Goal: Communication & Community: Answer question/provide support

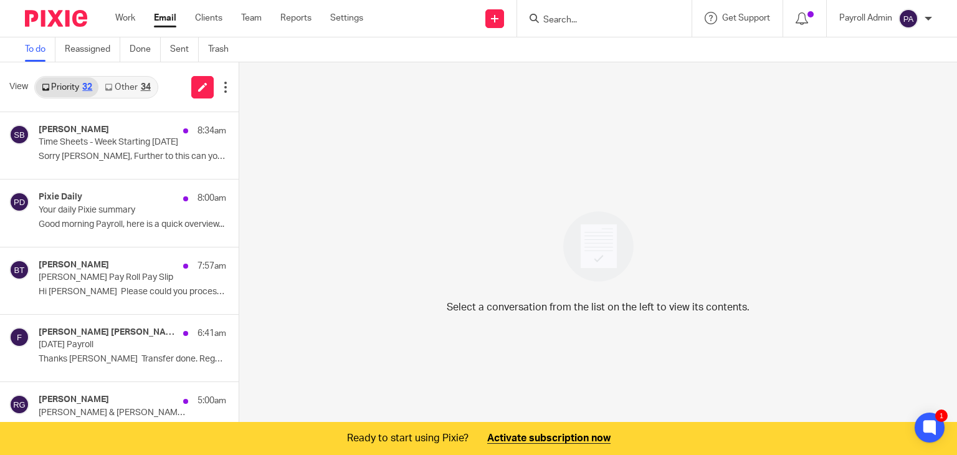
click at [621, 23] on input "Search" at bounding box center [598, 20] width 112 height 11
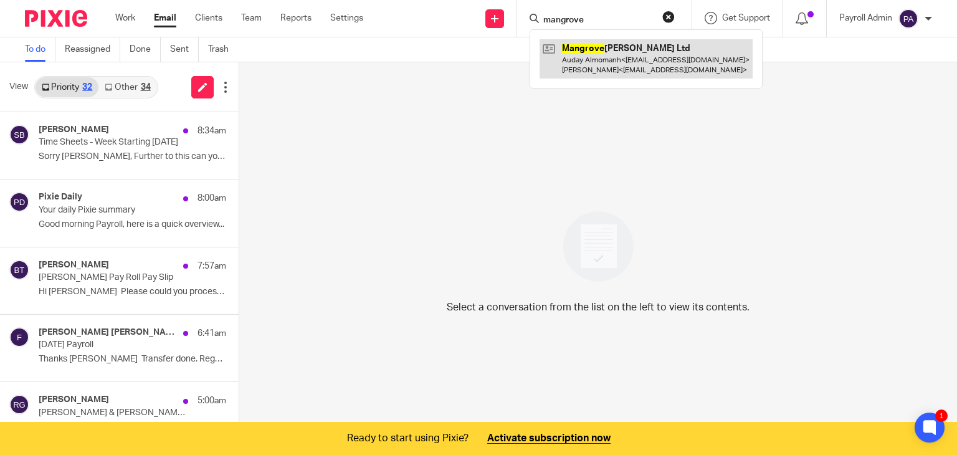
type input "mangrove"
click at [622, 57] on link at bounding box center [646, 58] width 213 height 39
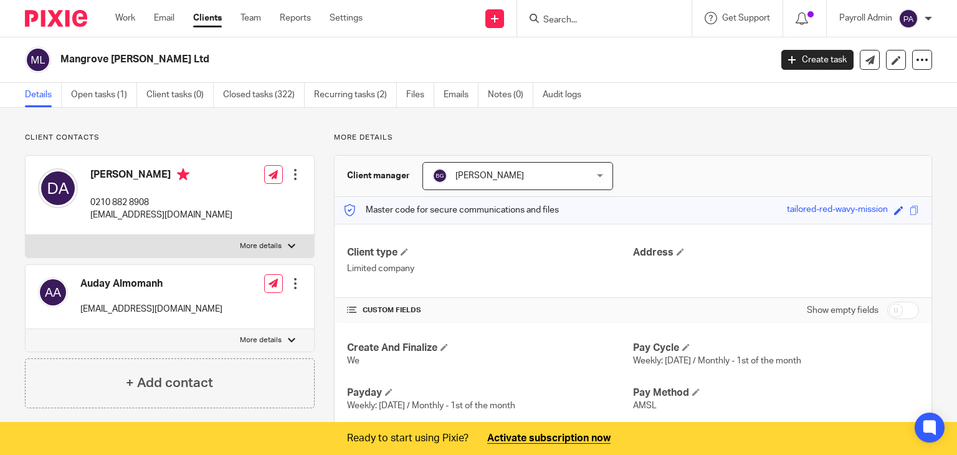
click at [461, 95] on link "Emails" at bounding box center [461, 95] width 35 height 24
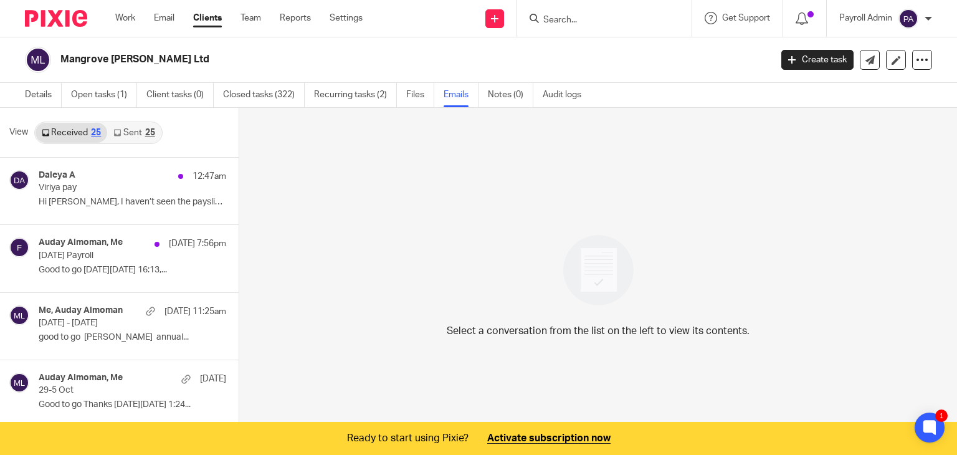
click at [135, 130] on link "Sent 25" at bounding box center [134, 133] width 54 height 20
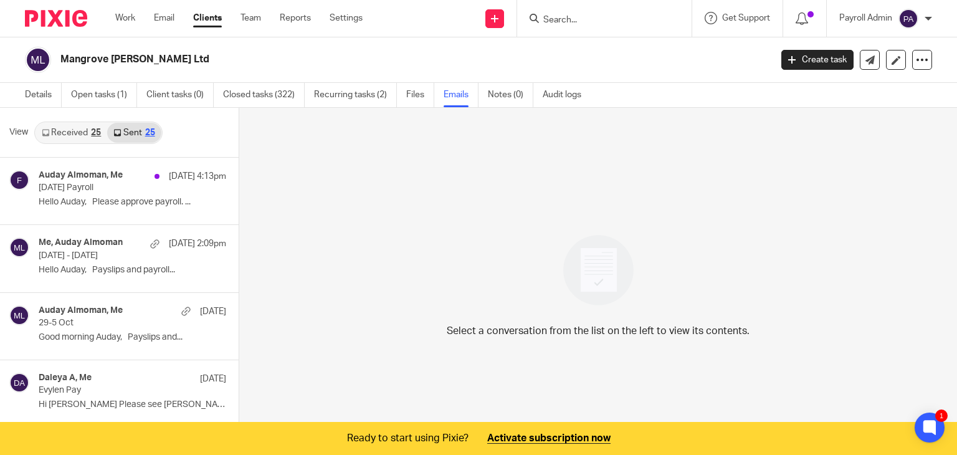
scroll to position [32, 0]
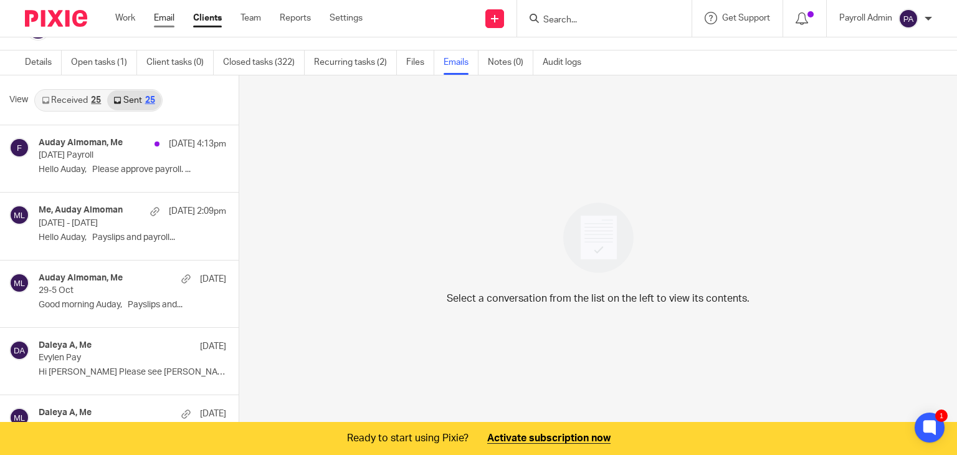
click at [157, 17] on link "Email" at bounding box center [164, 18] width 21 height 12
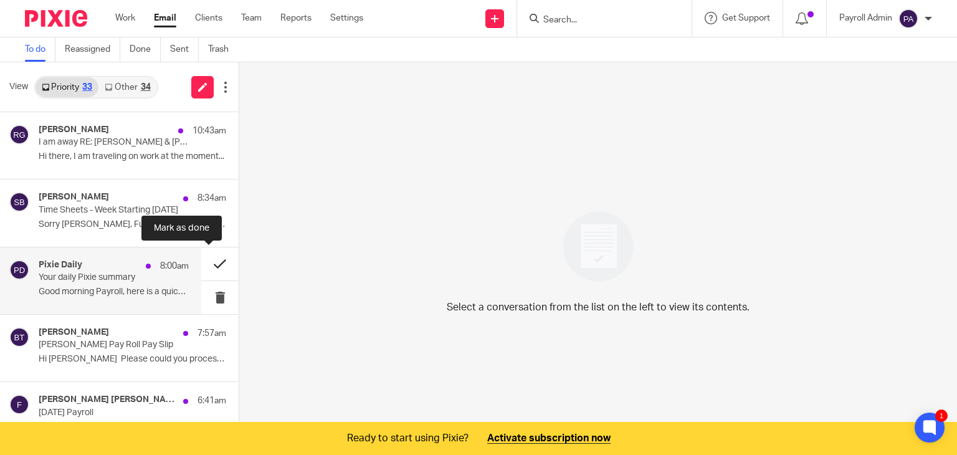
click at [207, 257] on button at bounding box center [219, 263] width 37 height 33
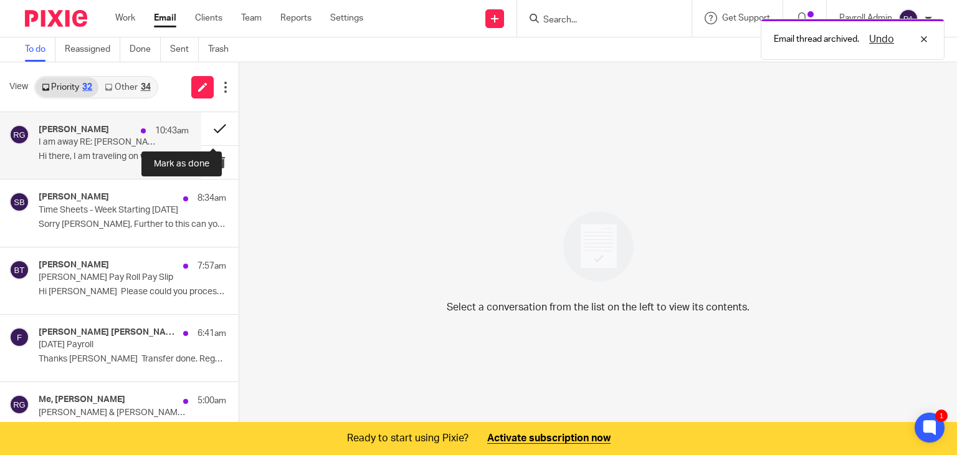
click at [204, 125] on button at bounding box center [219, 128] width 37 height 33
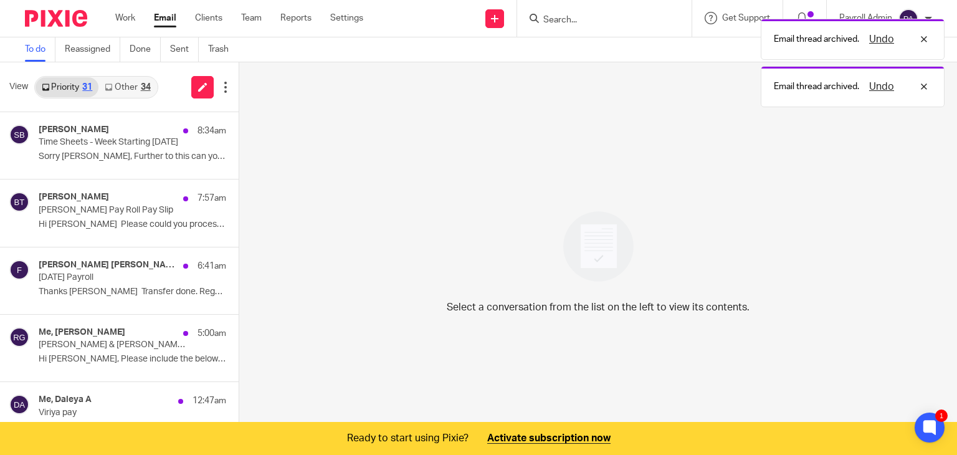
click at [125, 85] on link "Other 34" at bounding box center [127, 87] width 58 height 20
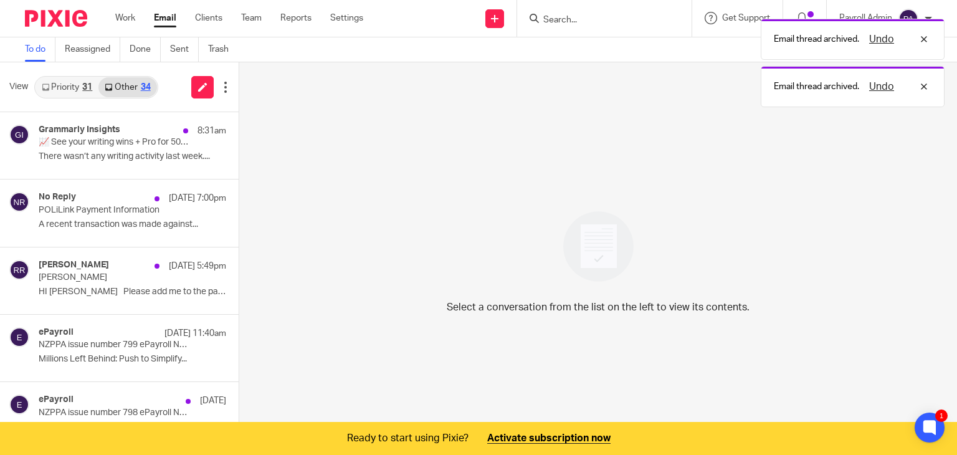
scroll to position [31, 0]
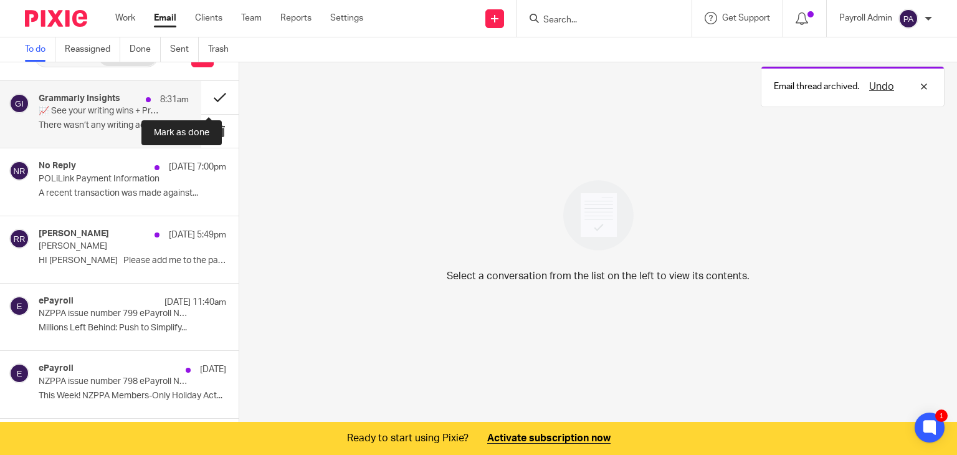
click at [206, 95] on button at bounding box center [219, 97] width 37 height 33
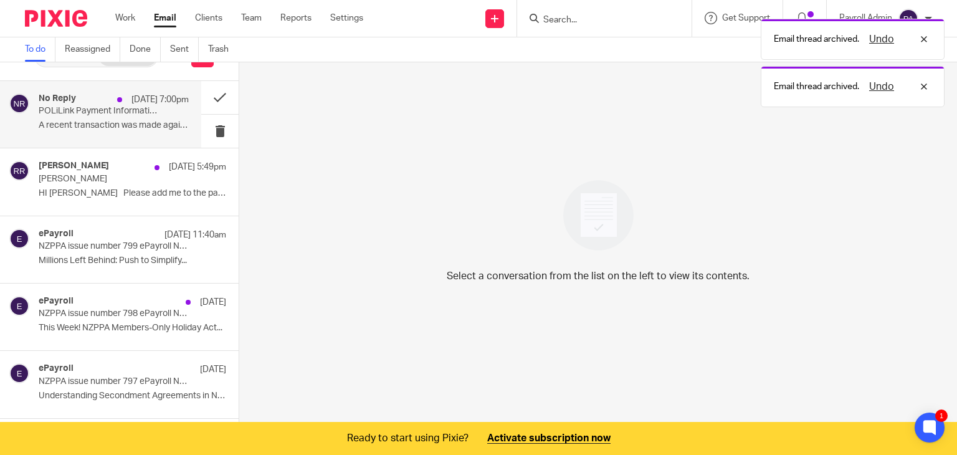
click at [50, 107] on p "POLiLink Payment Information" at bounding box center [99, 111] width 120 height 11
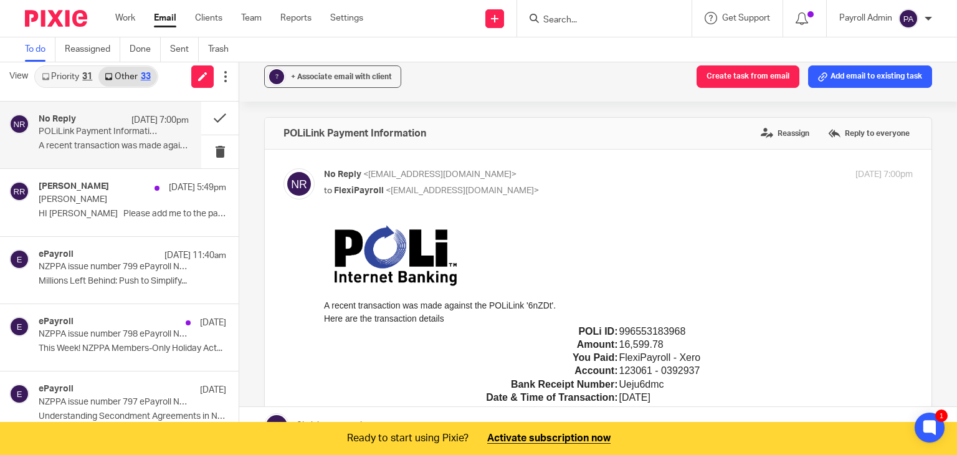
scroll to position [0, 0]
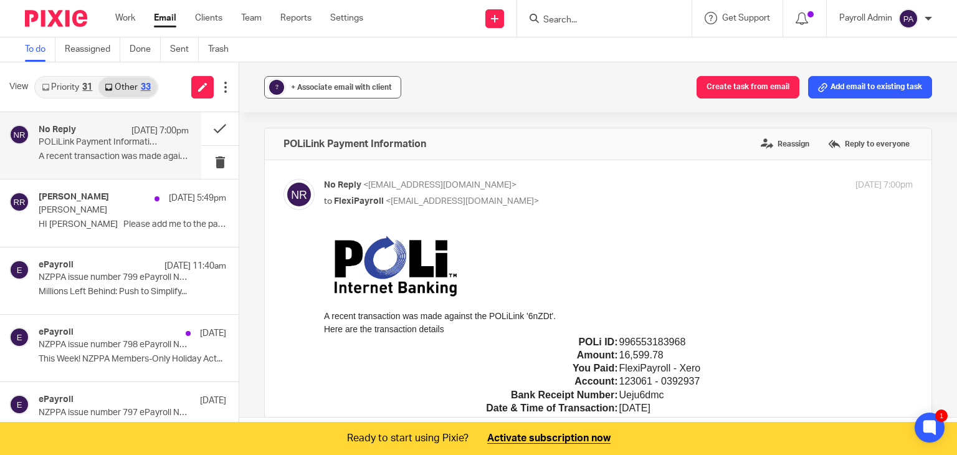
click at [337, 93] on div "+ Associate email with client" at bounding box center [341, 87] width 101 height 12
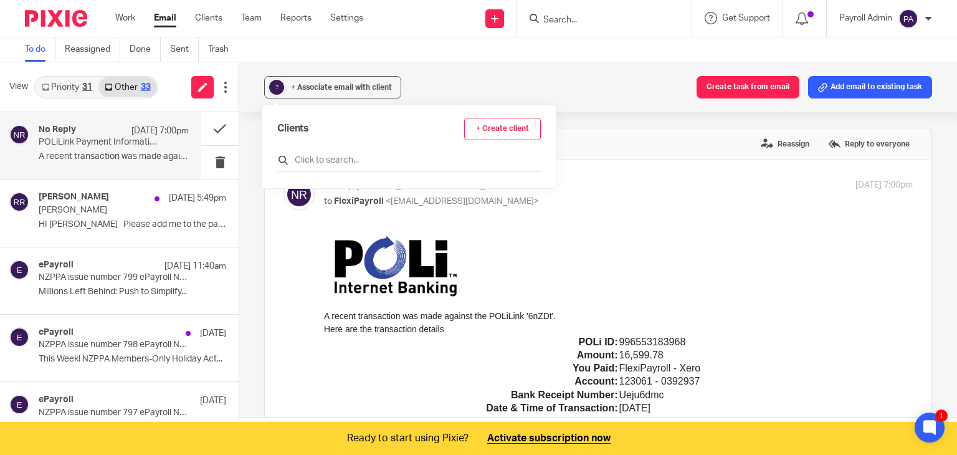
click at [332, 157] on input "text" at bounding box center [409, 160] width 264 height 12
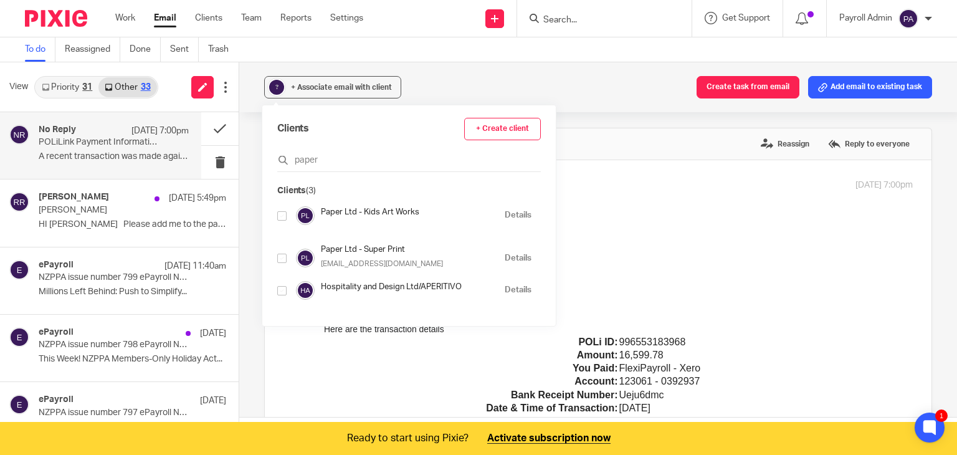
type input "paper"
click at [281, 219] on input "checkbox" at bounding box center [281, 215] width 9 height 9
checkbox input "true"
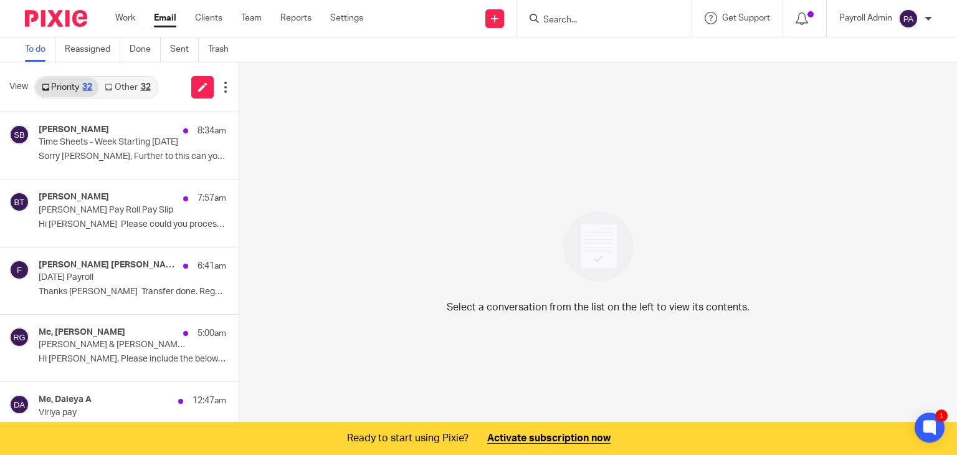
click at [131, 87] on link "Other 32" at bounding box center [127, 87] width 58 height 20
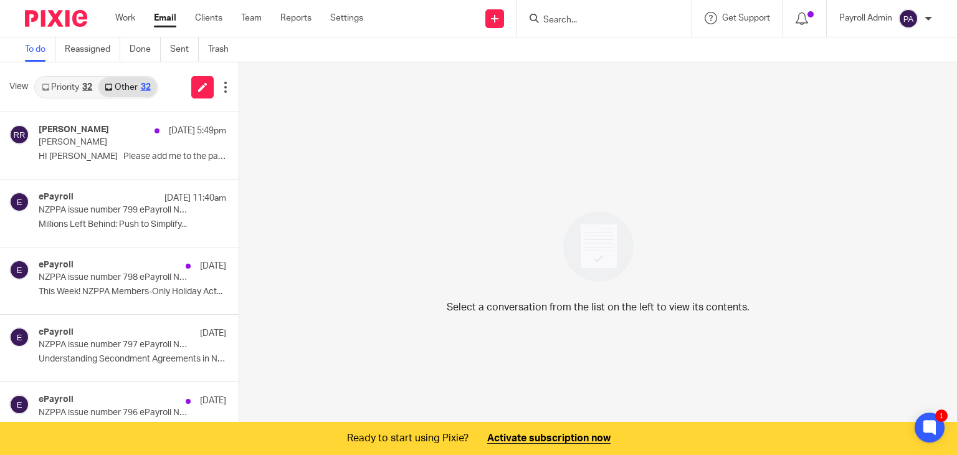
scroll to position [31, 0]
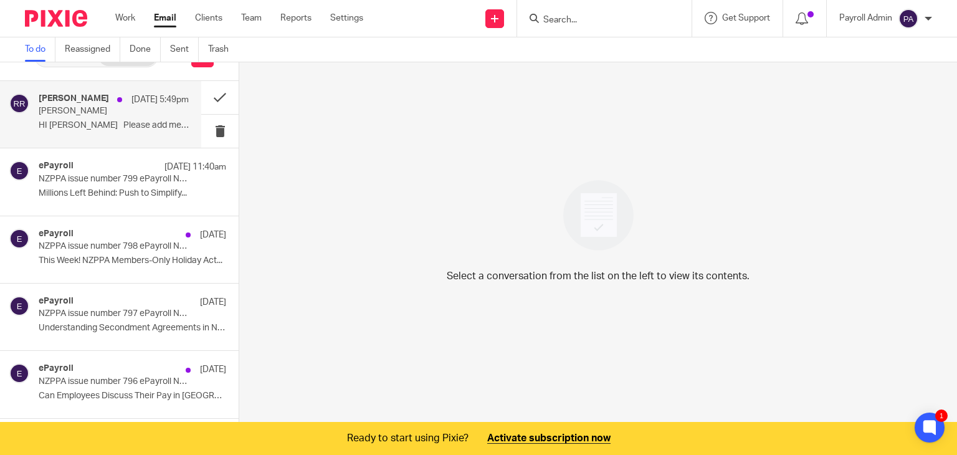
click at [122, 120] on p "HI Julie Please add me to the payroll..." at bounding box center [114, 125] width 150 height 11
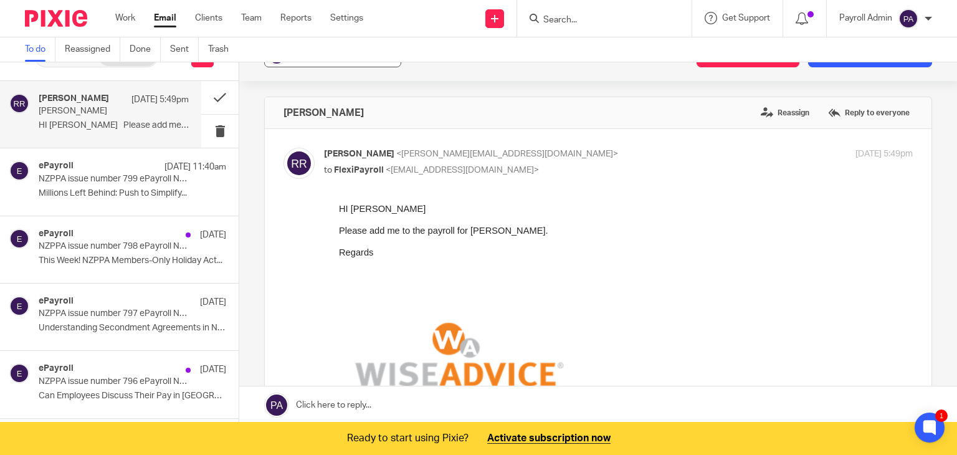
scroll to position [0, 0]
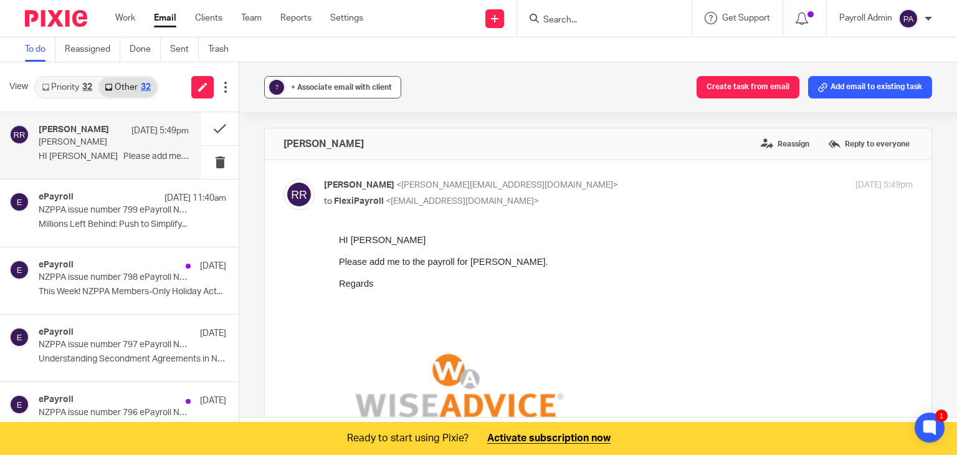
click at [350, 87] on span "+ Associate email with client" at bounding box center [341, 87] width 101 height 7
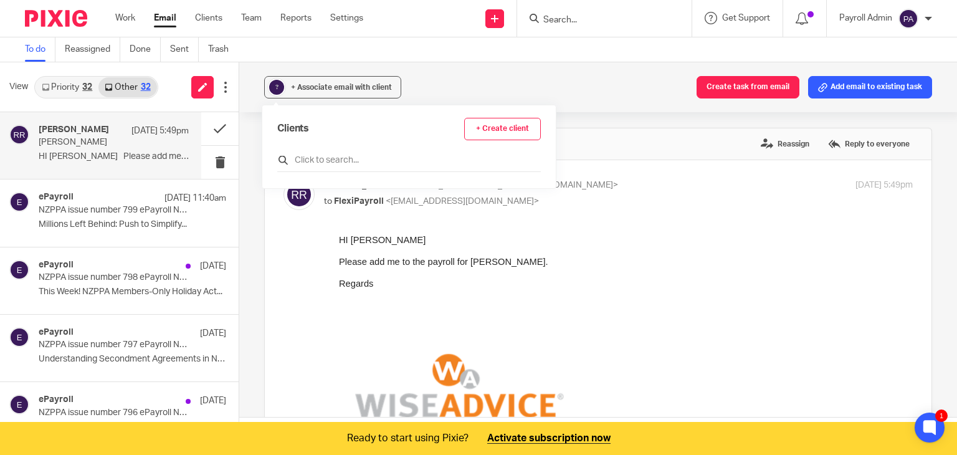
click at [334, 154] on input "text" at bounding box center [409, 160] width 264 height 12
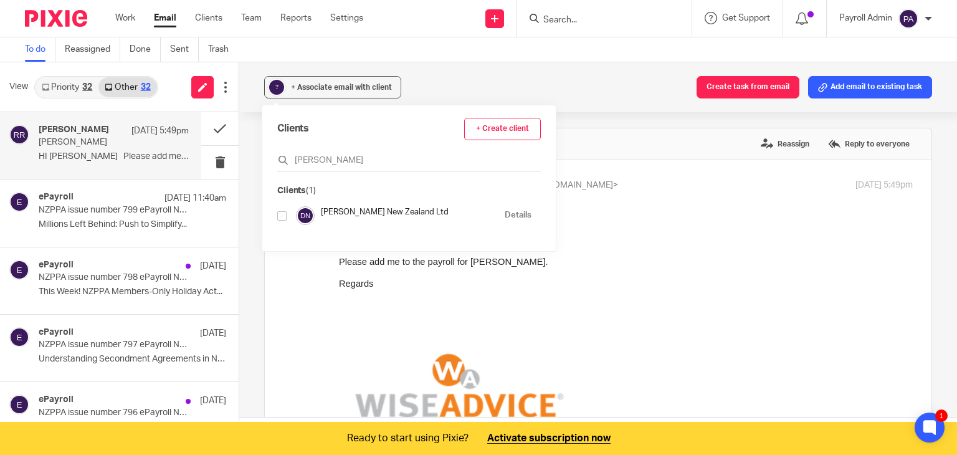
type input "devere"
click at [278, 213] on input "checkbox" at bounding box center [281, 215] width 9 height 9
checkbox input "true"
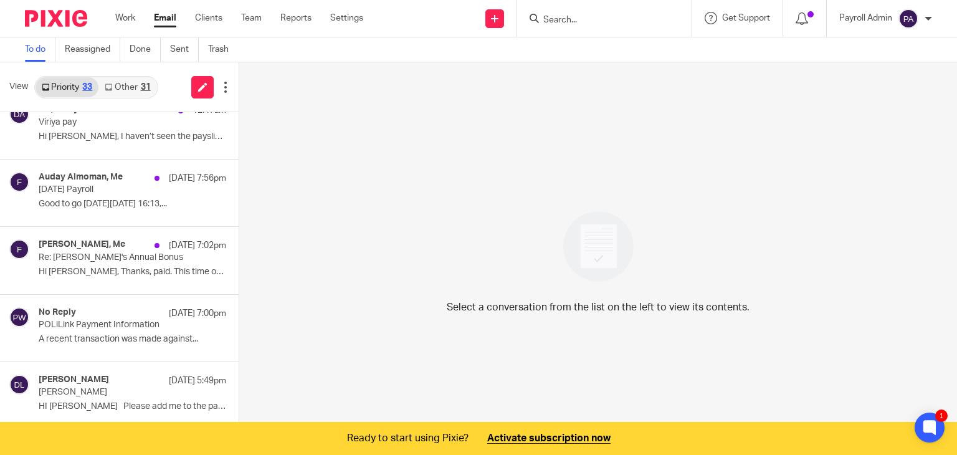
scroll to position [312, 0]
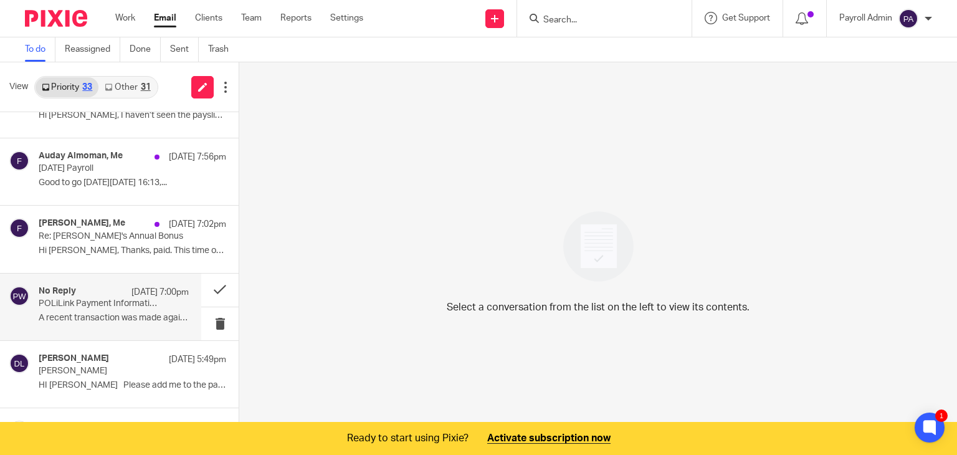
click at [127, 300] on p "POLiLink Payment Information" at bounding box center [99, 304] width 120 height 11
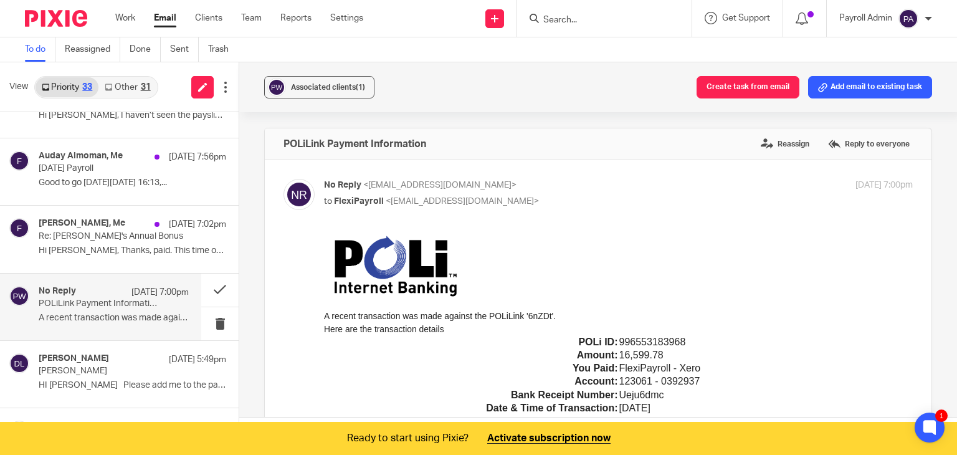
scroll to position [0, 0]
click at [842, 90] on button "Add email to existing task" at bounding box center [870, 87] width 124 height 22
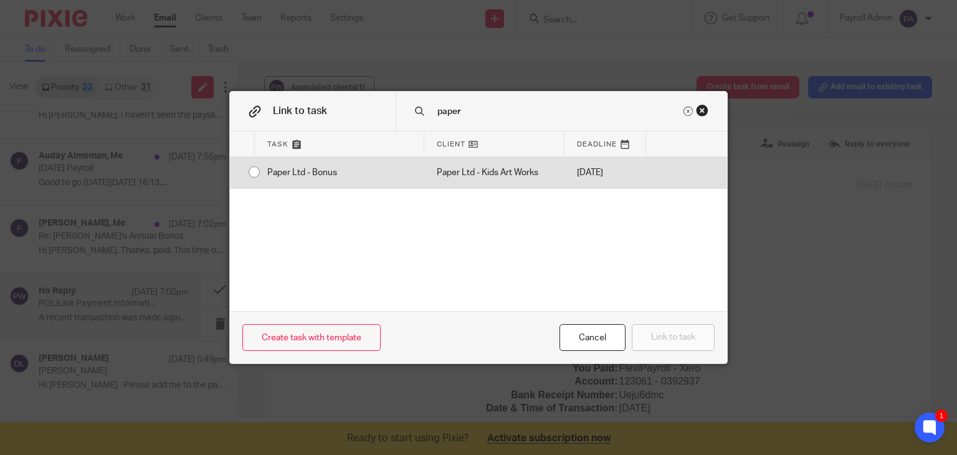
type input "paper"
click at [244, 165] on input "radio" at bounding box center [254, 172] width 24 height 24
radio input "false"
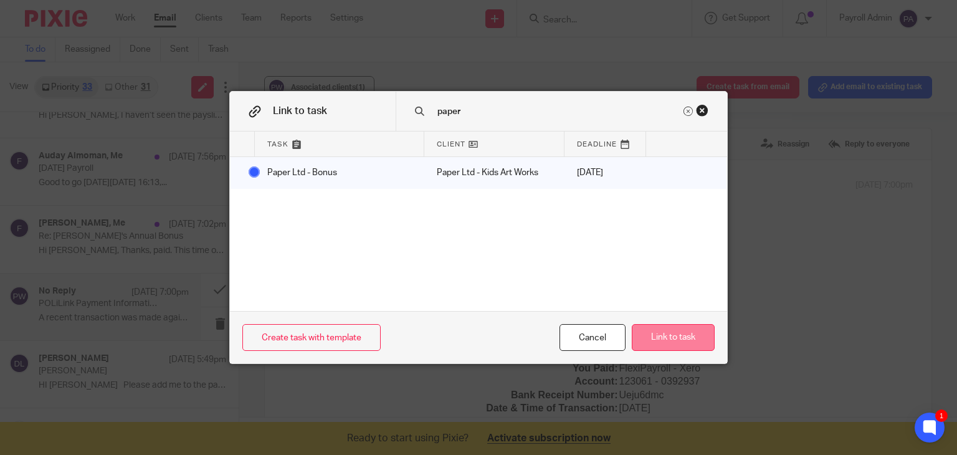
click at [667, 338] on button "Link to task" at bounding box center [673, 337] width 83 height 27
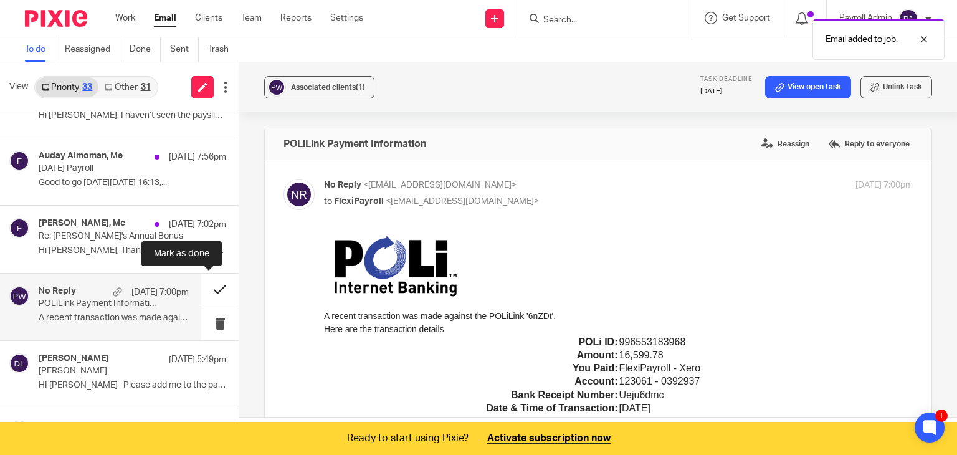
click at [208, 285] on button at bounding box center [219, 290] width 37 height 33
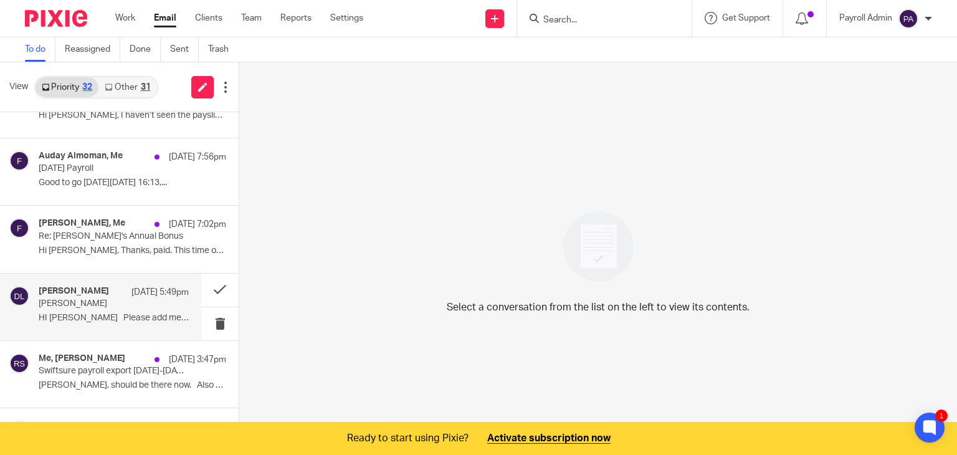
click at [111, 305] on p "deVere" at bounding box center [99, 304] width 120 height 11
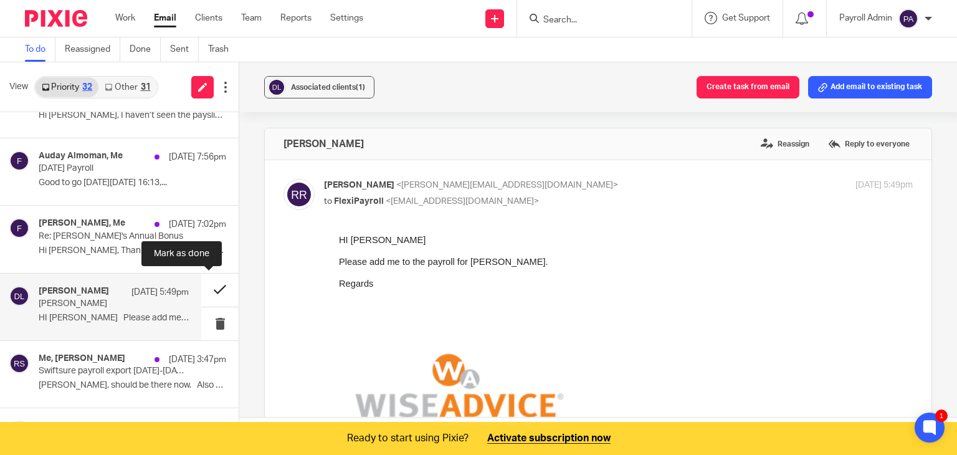
click at [207, 285] on button at bounding box center [219, 290] width 37 height 33
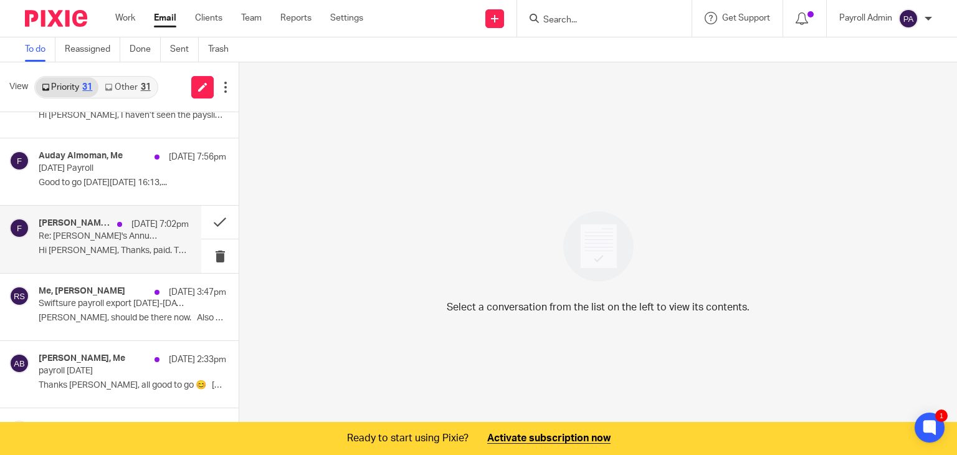
click at [95, 232] on p "Re: Rob's Annual Bonus" at bounding box center [99, 236] width 120 height 11
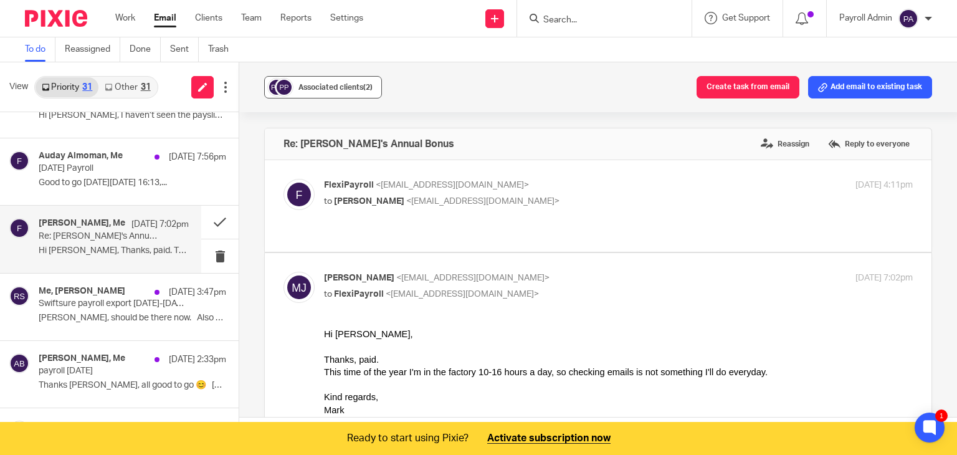
click at [334, 92] on div "Associated clients (2)" at bounding box center [336, 87] width 74 height 12
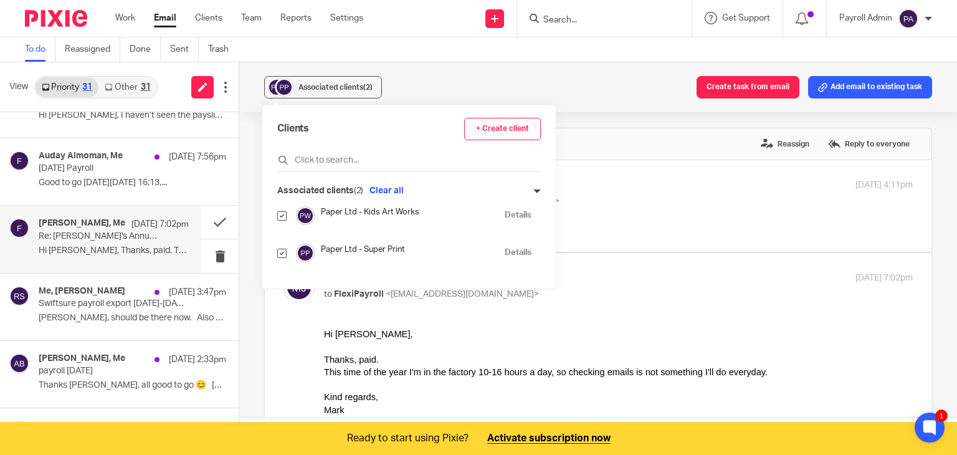
click at [472, 350] on div at bounding box center [618, 346] width 589 height 12
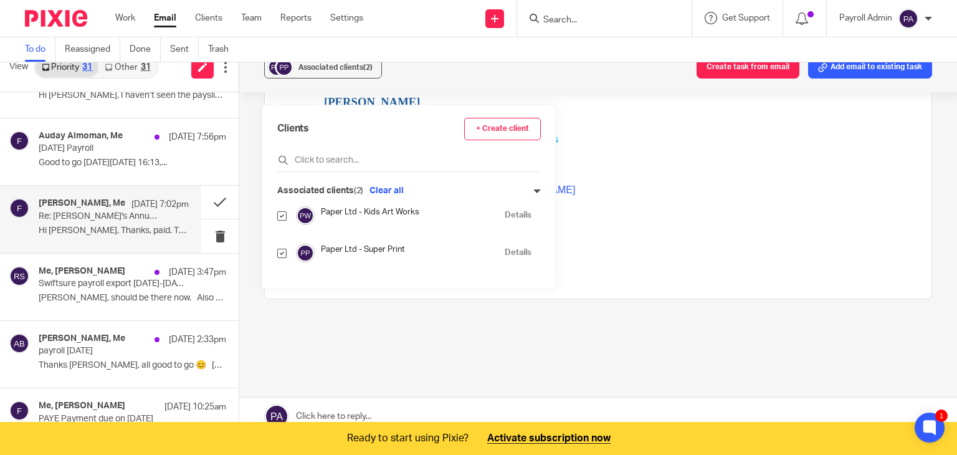
scroll to position [31, 0]
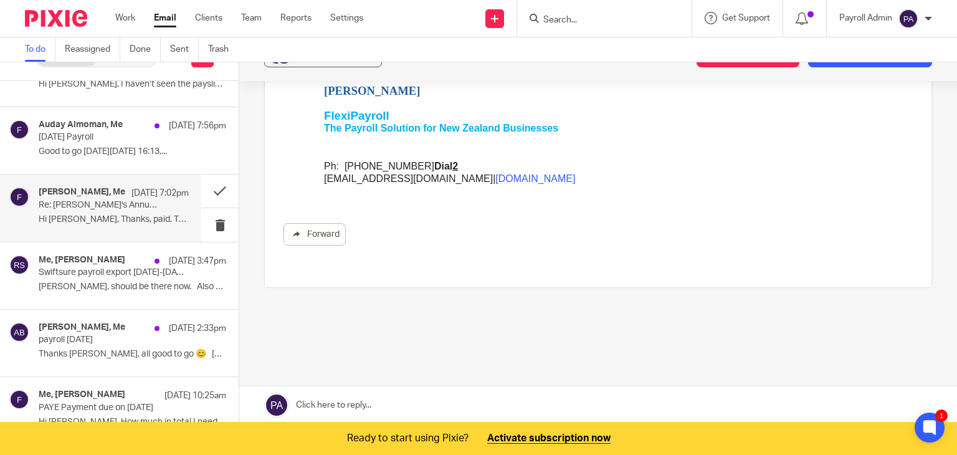
click at [343, 399] on link at bounding box center [598, 404] width 718 height 37
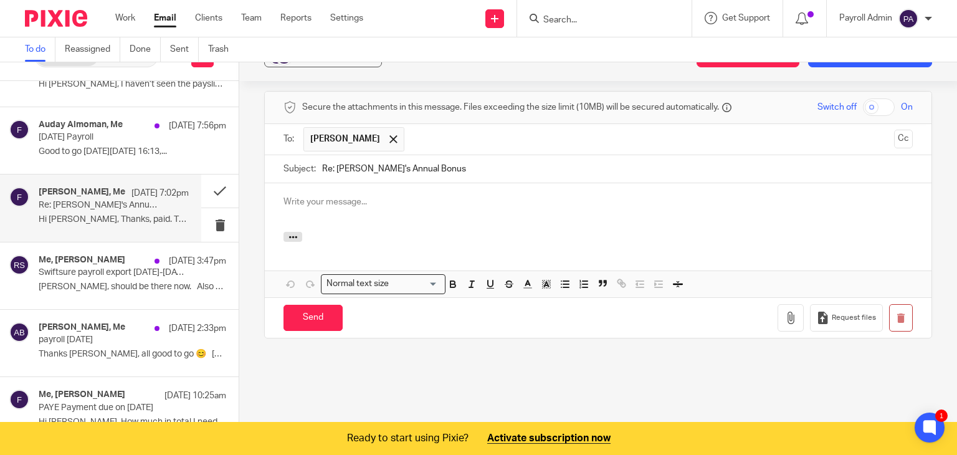
scroll to position [0, 0]
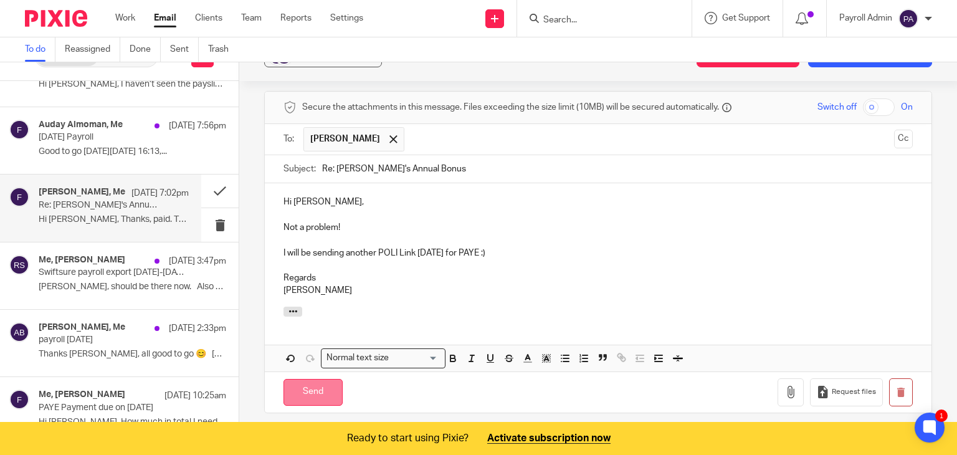
click at [316, 379] on input "Send" at bounding box center [313, 392] width 59 height 27
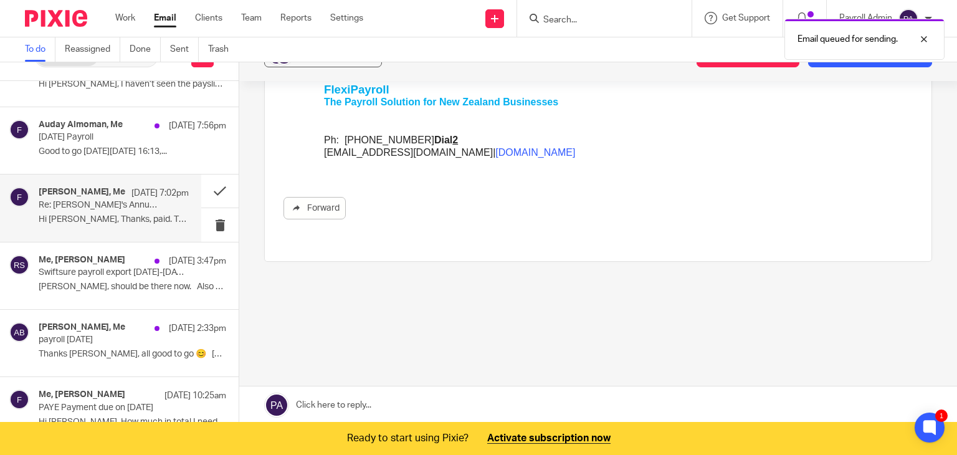
scroll to position [507, 0]
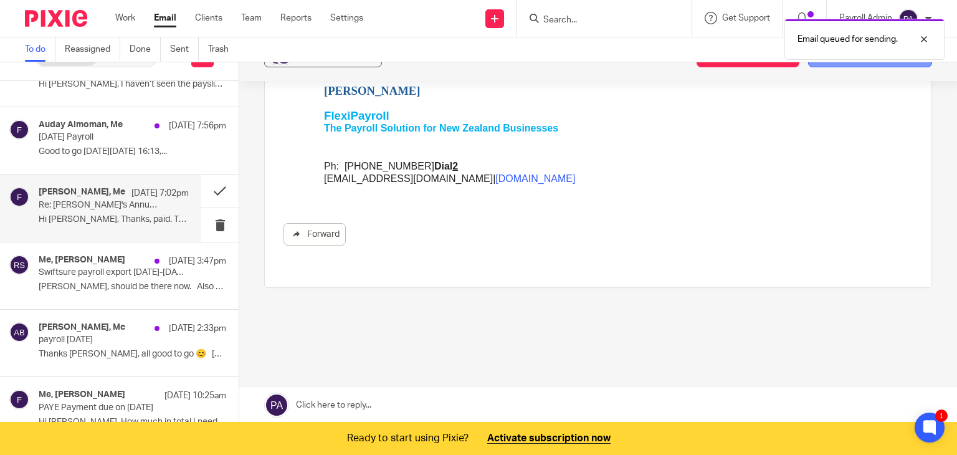
click at [831, 65] on button "Add email to existing task" at bounding box center [870, 56] width 124 height 22
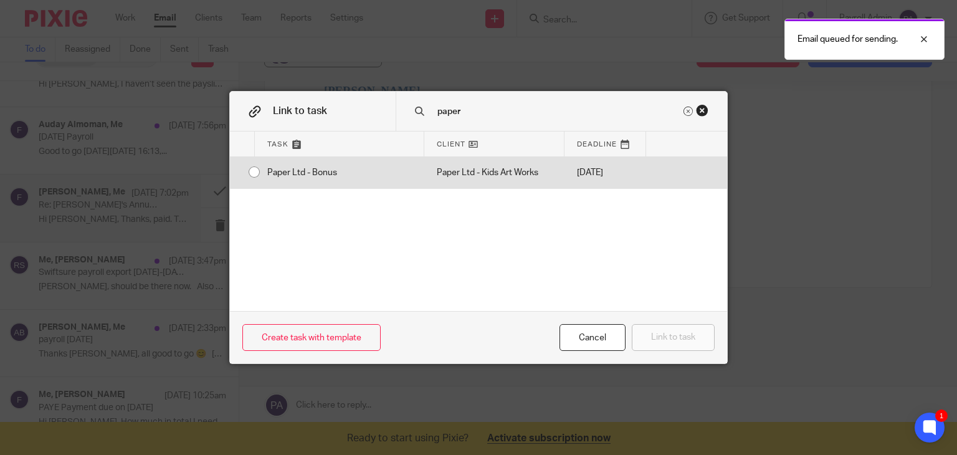
type input "paper"
click at [255, 173] on div "Paper Ltd - Bonus" at bounding box center [340, 172] width 170 height 31
radio input "true"
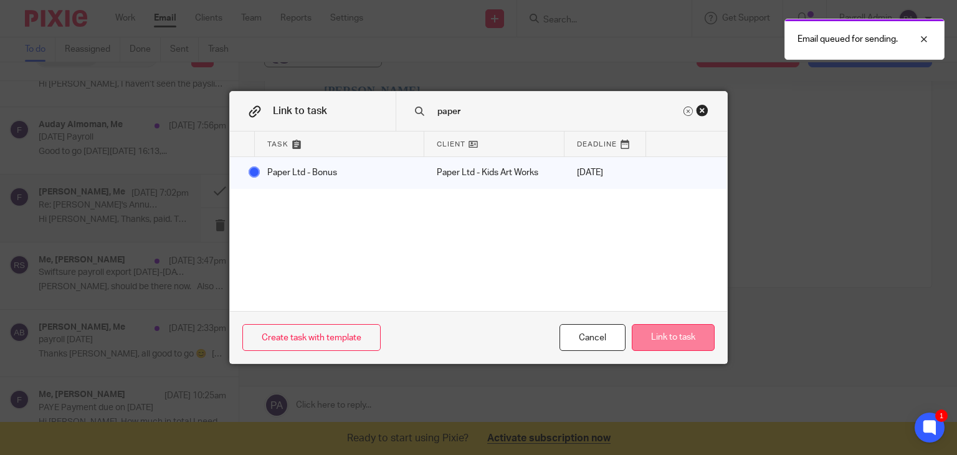
click at [666, 347] on button "Link to task" at bounding box center [673, 337] width 83 height 27
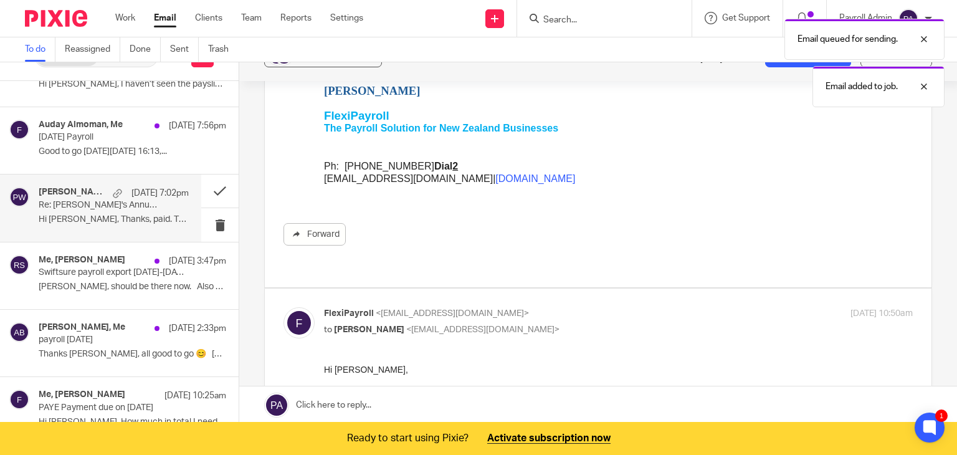
scroll to position [0, 0]
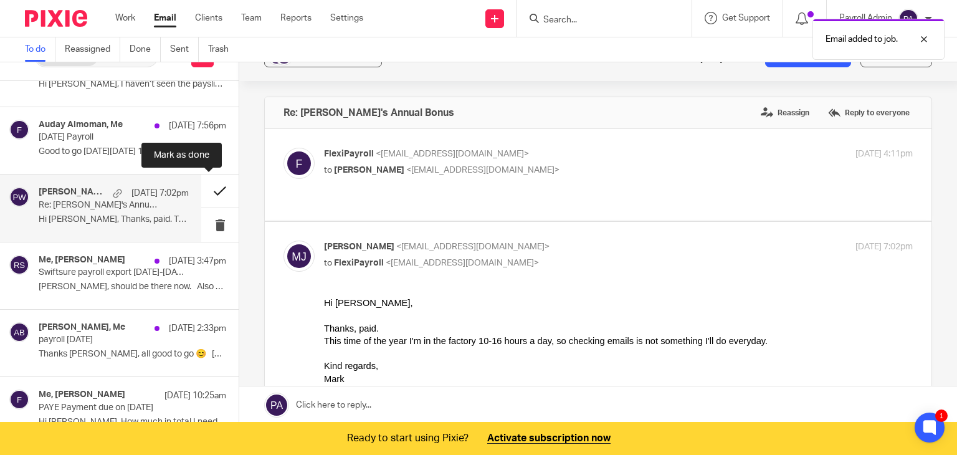
click at [206, 185] on button at bounding box center [219, 190] width 37 height 33
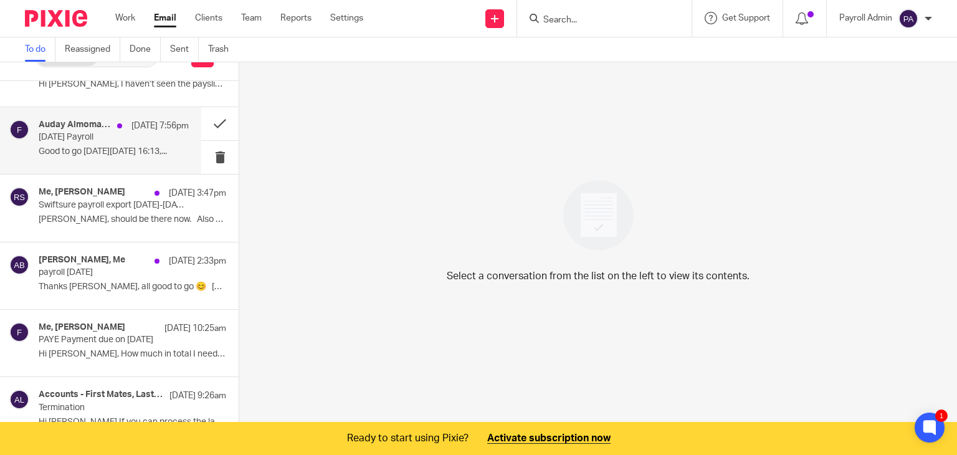
click at [106, 133] on p "Today's Payroll" at bounding box center [99, 137] width 120 height 11
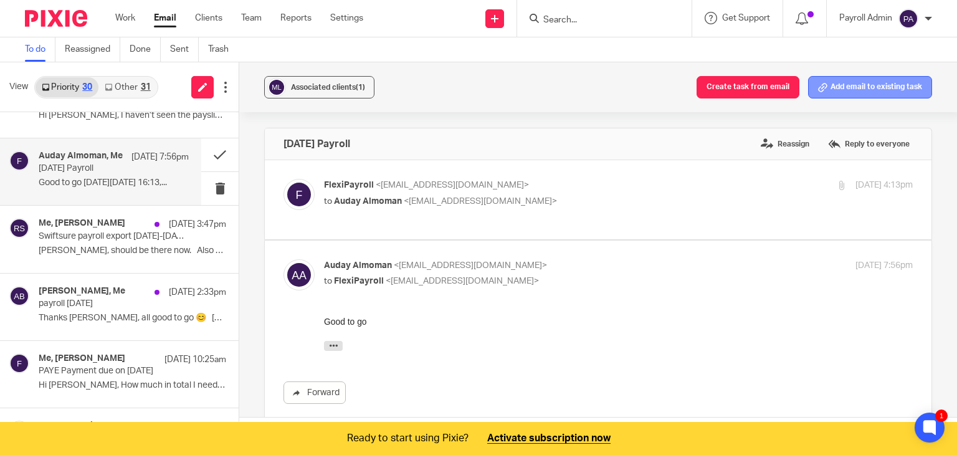
click at [844, 85] on button "Add email to existing task" at bounding box center [870, 87] width 124 height 22
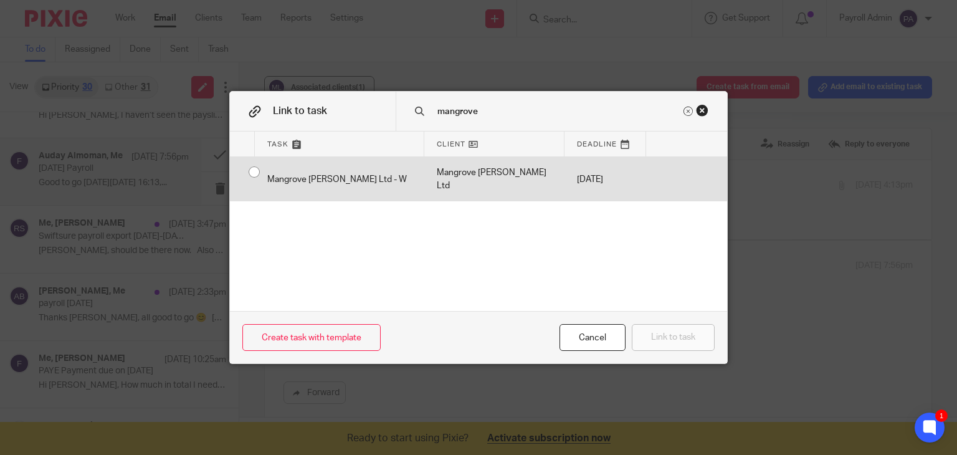
type input "mangrove"
click at [255, 172] on div "Mangrove [PERSON_NAME] Ltd - W" at bounding box center [340, 179] width 170 height 44
radio input "true"
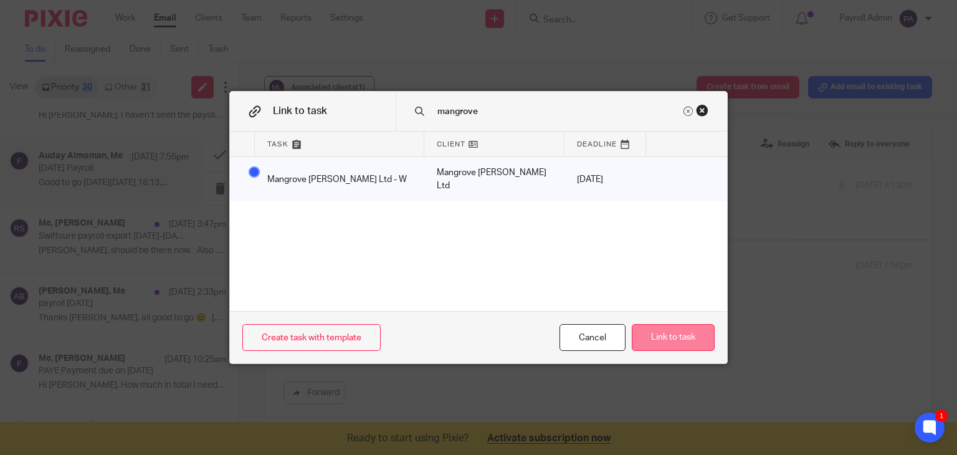
click at [677, 337] on button "Link to task" at bounding box center [673, 337] width 83 height 27
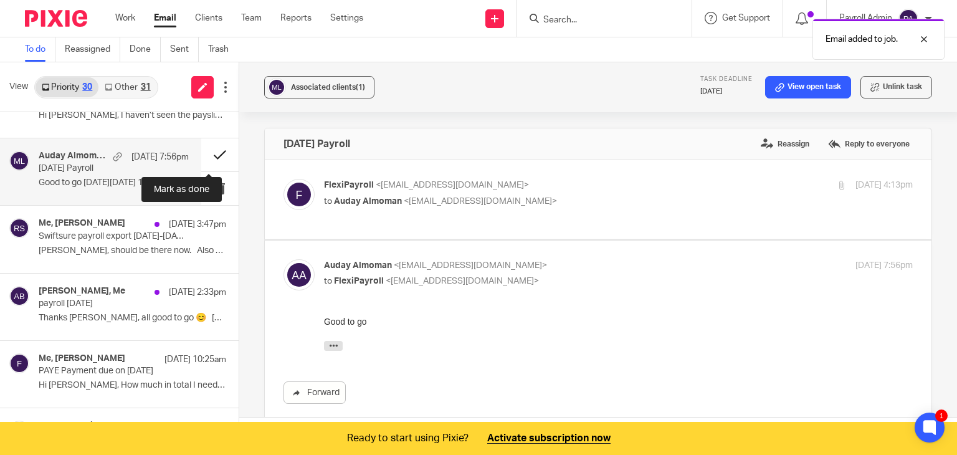
click at [209, 153] on button at bounding box center [219, 154] width 37 height 33
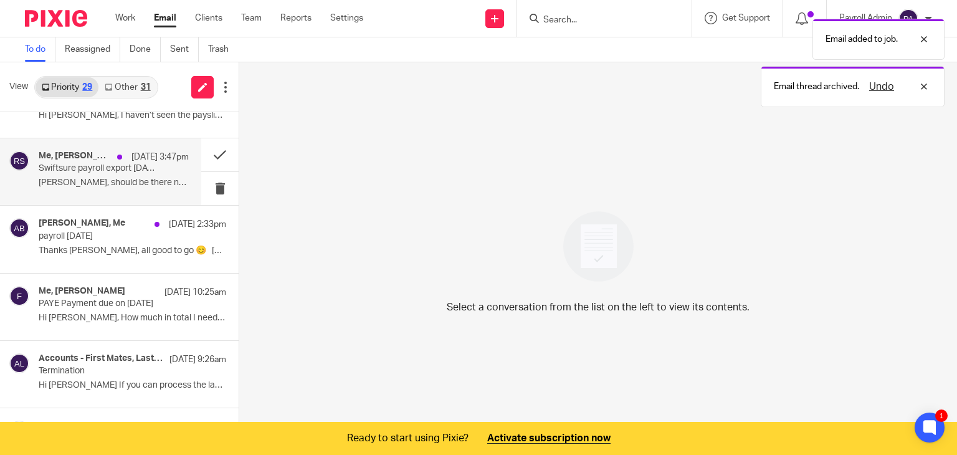
click at [101, 166] on p "Swiftsure payroll export 6-12th Oct" at bounding box center [99, 168] width 120 height 11
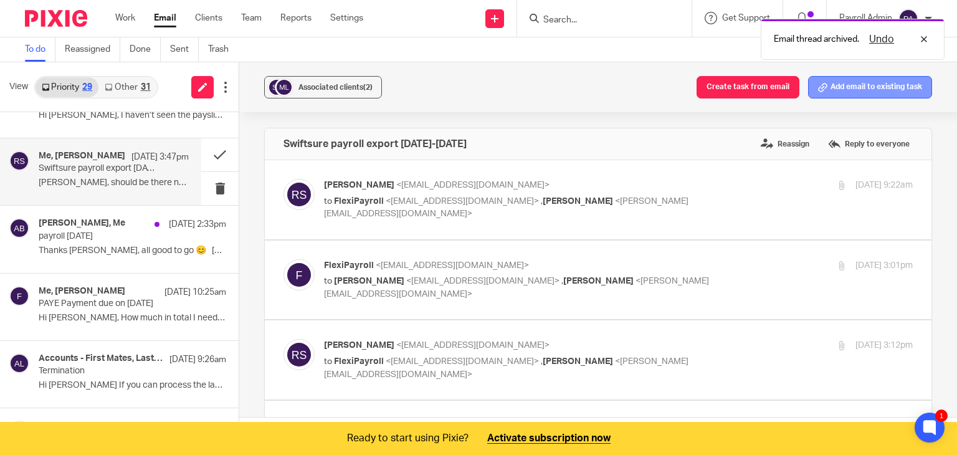
click at [871, 90] on button "Add email to existing task" at bounding box center [870, 87] width 124 height 22
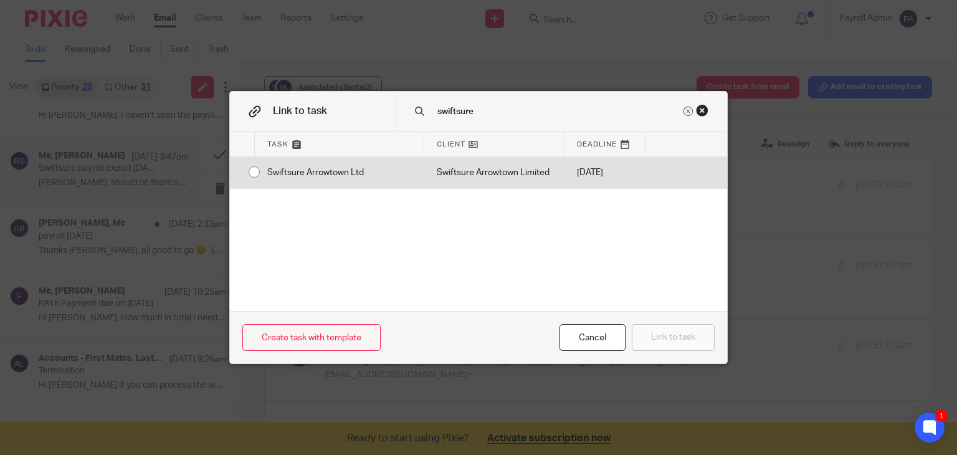
type input "swiftsure"
click at [255, 170] on div "Swiftsure Arrowtown Ltd" at bounding box center [340, 172] width 170 height 31
radio input "true"
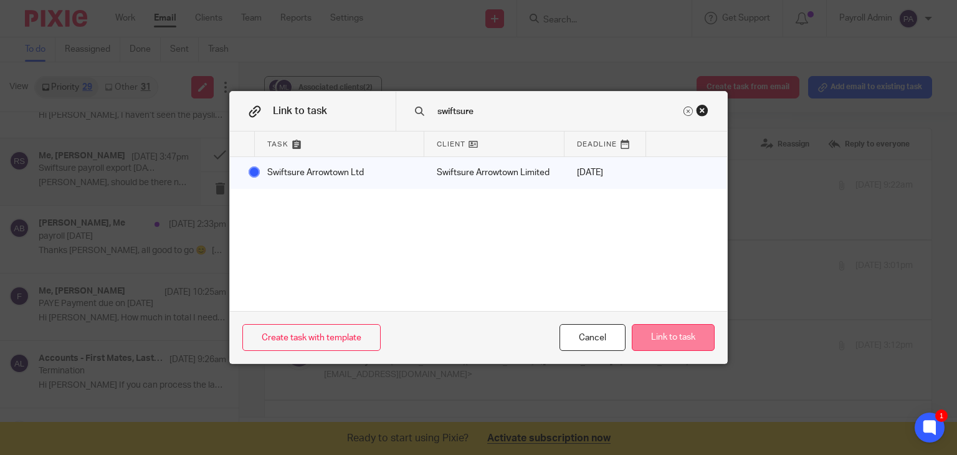
click at [666, 335] on button "Link to task" at bounding box center [673, 337] width 83 height 27
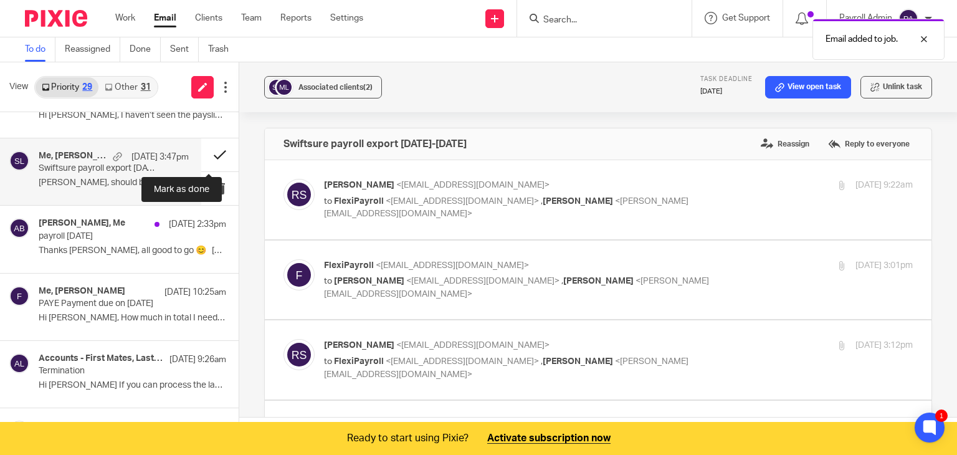
click at [203, 152] on button at bounding box center [219, 154] width 37 height 33
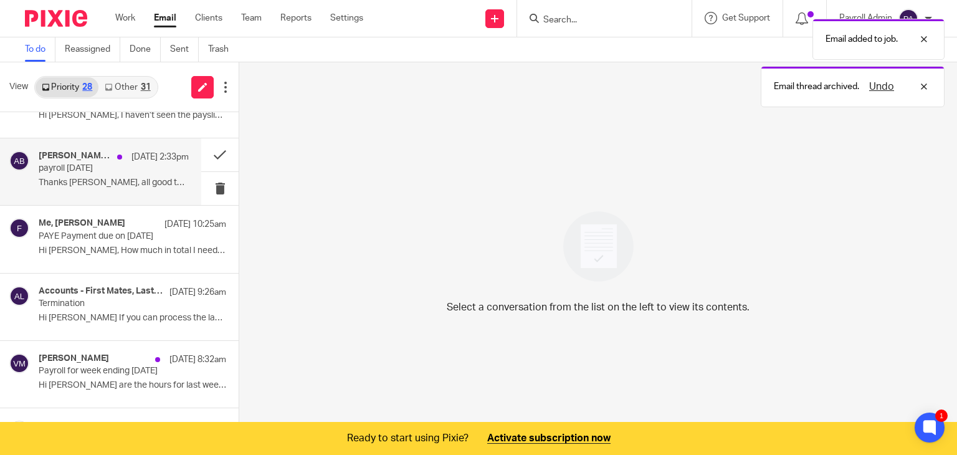
click at [106, 165] on p "payroll we 12.10.25" at bounding box center [99, 168] width 120 height 11
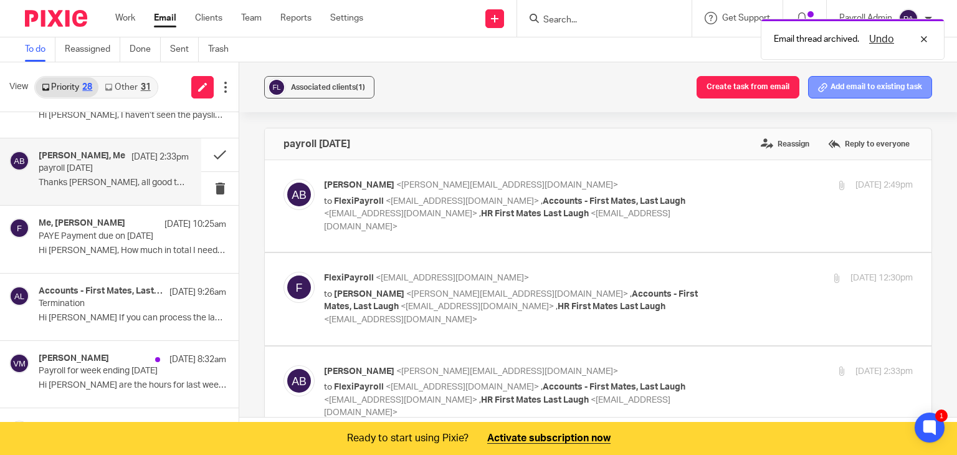
click at [849, 82] on button "Add email to existing task" at bounding box center [870, 87] width 124 height 22
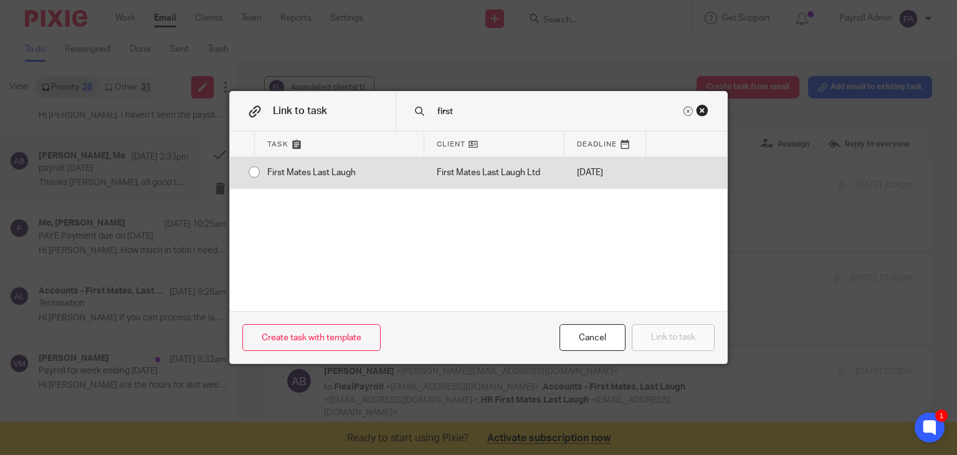
type input "first"
click at [255, 170] on div "First Mates Last Laugh" at bounding box center [340, 172] width 170 height 31
radio input "true"
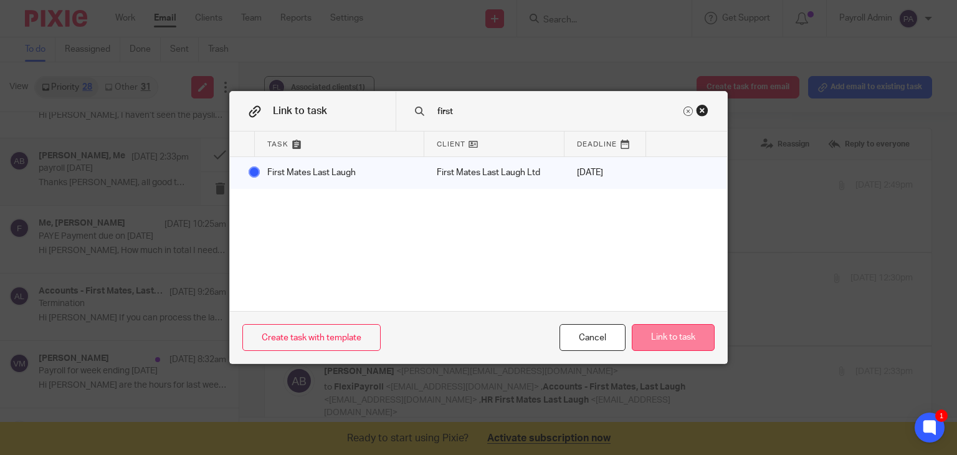
click at [683, 338] on button "Link to task" at bounding box center [673, 337] width 83 height 27
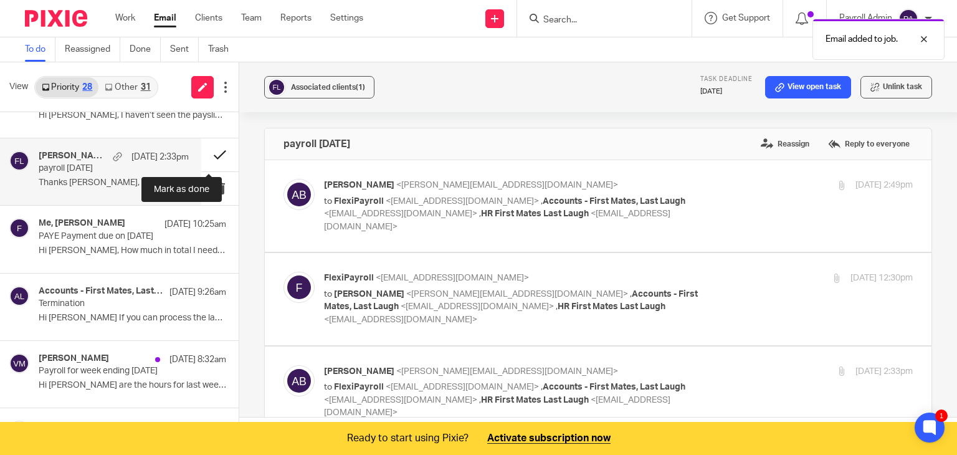
click at [207, 155] on button at bounding box center [219, 154] width 37 height 33
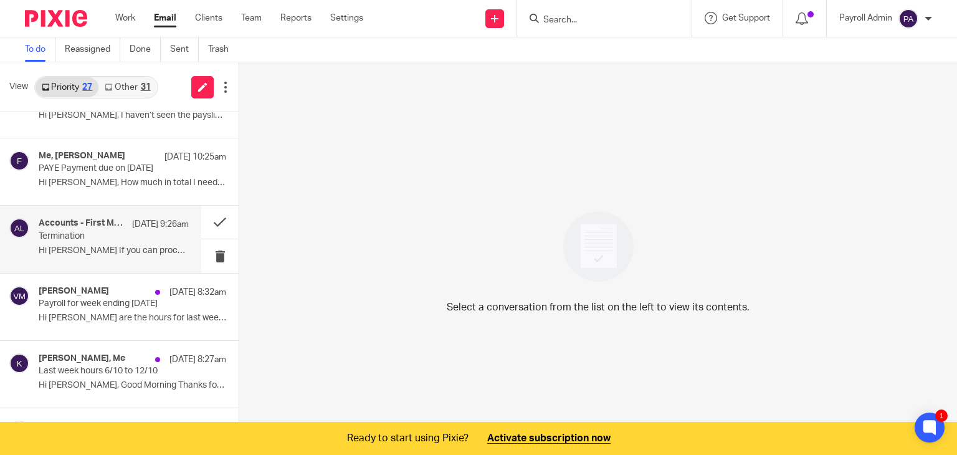
click at [121, 237] on p "Termination" at bounding box center [99, 236] width 120 height 11
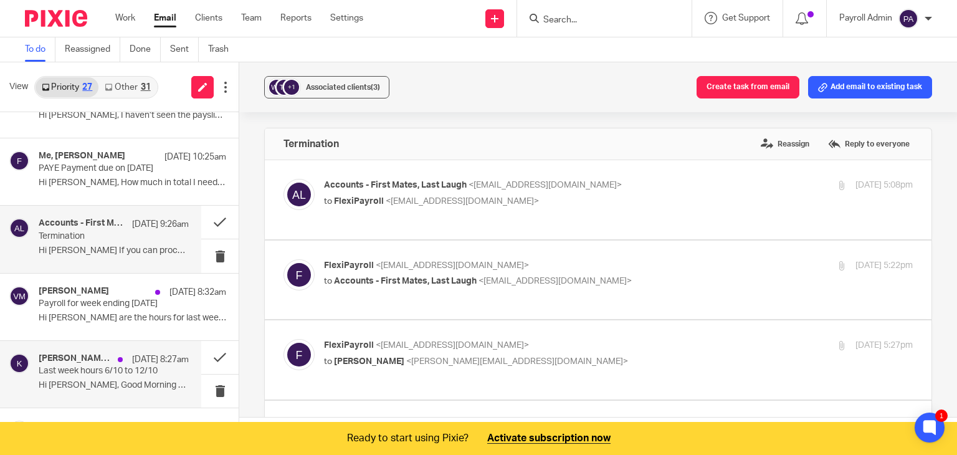
click at [100, 370] on p "Last week hours 6/10 to 12/10" at bounding box center [99, 371] width 120 height 11
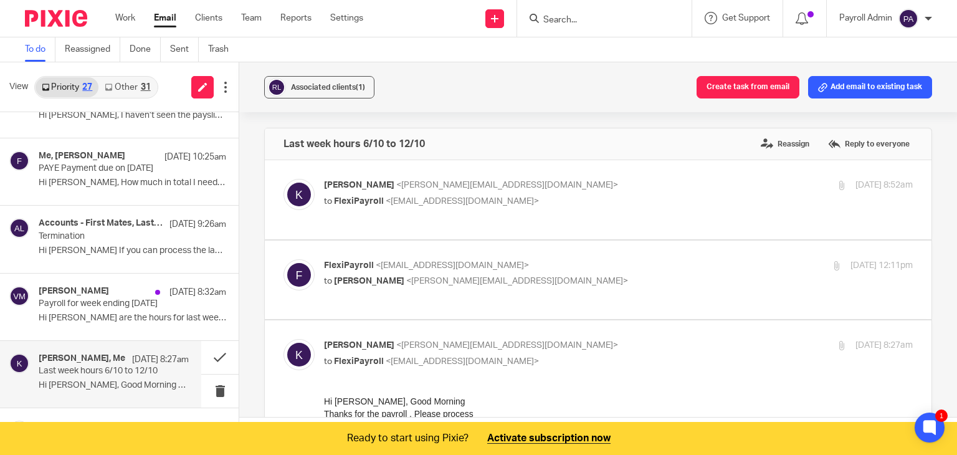
click at [100, 370] on p "Last week hours 6/10 to 12/10" at bounding box center [99, 371] width 120 height 11
click at [883, 87] on button "Add email to existing task" at bounding box center [870, 87] width 124 height 22
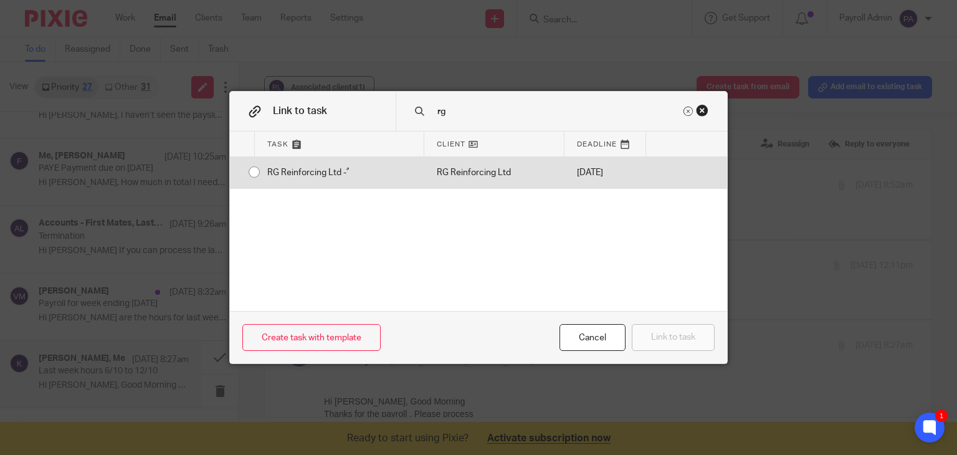
type input "rg"
click at [245, 171] on input "radio" at bounding box center [254, 172] width 24 height 24
radio input "false"
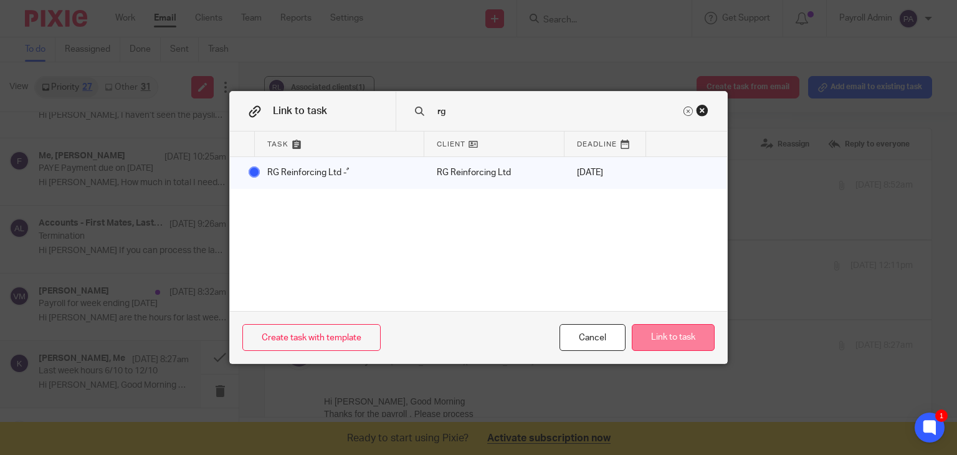
click at [663, 343] on button "Link to task" at bounding box center [673, 337] width 83 height 27
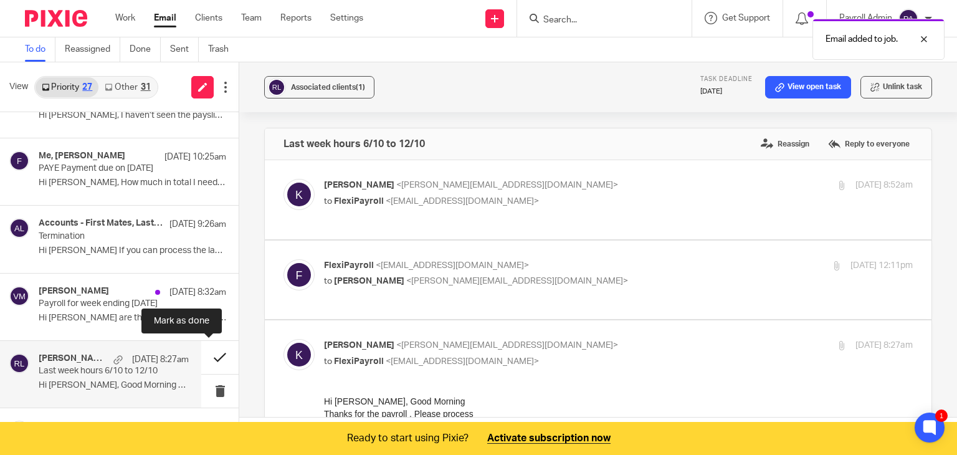
click at [207, 353] on button at bounding box center [219, 357] width 37 height 33
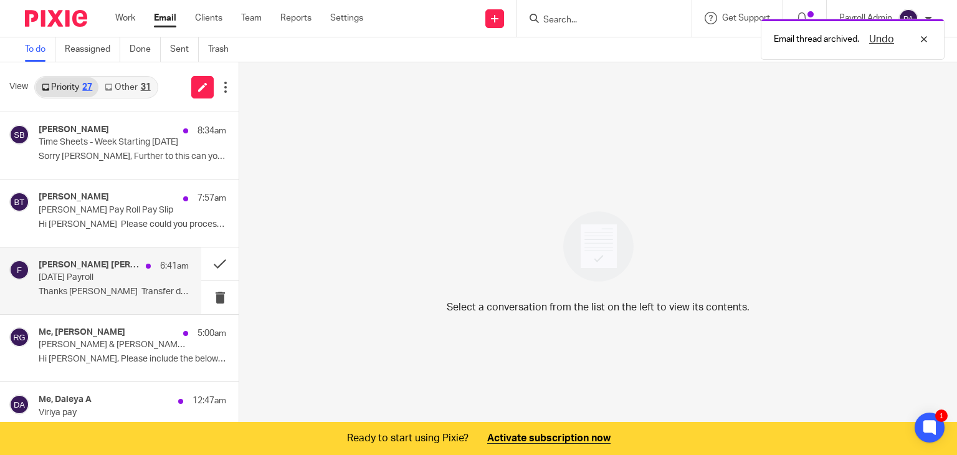
click at [115, 272] on p "Wednesday Payroll" at bounding box center [99, 277] width 120 height 11
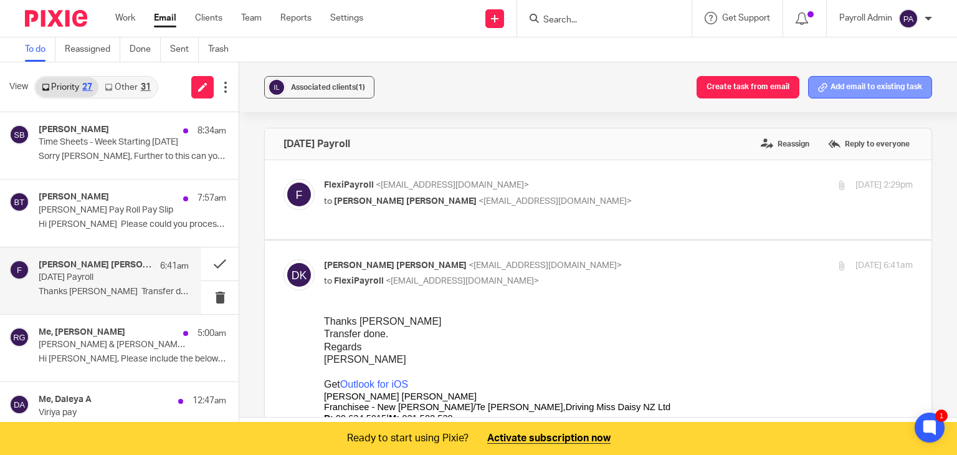
click at [889, 88] on button "Add email to existing task" at bounding box center [870, 87] width 124 height 22
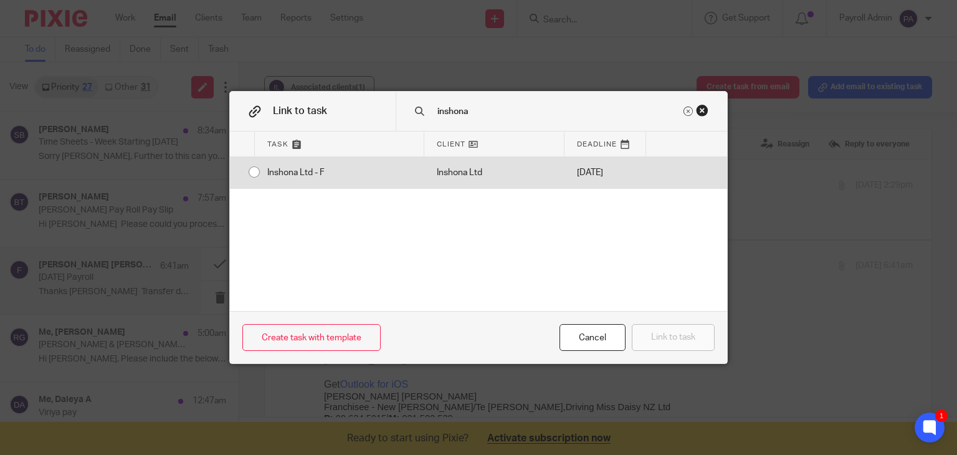
type input "inshona"
click at [255, 173] on div "Inshona Ltd - F" at bounding box center [340, 172] width 170 height 31
radio input "true"
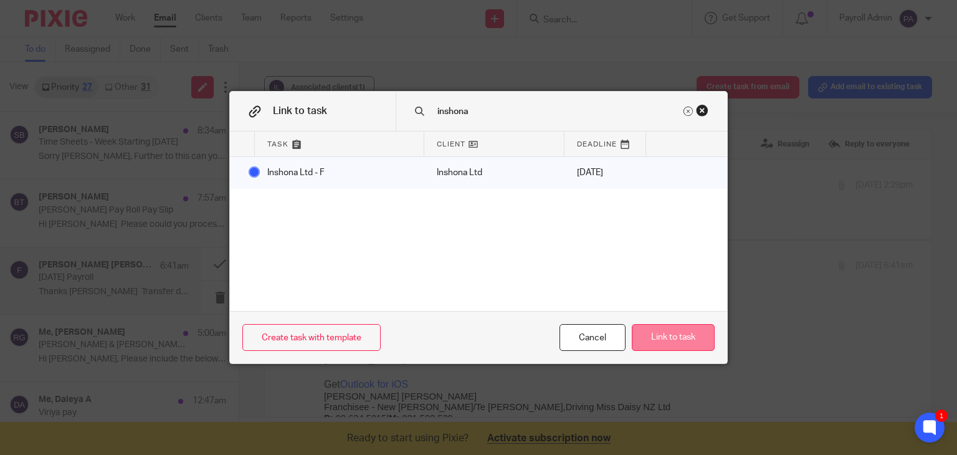
click at [679, 341] on button "Link to task" at bounding box center [673, 337] width 83 height 27
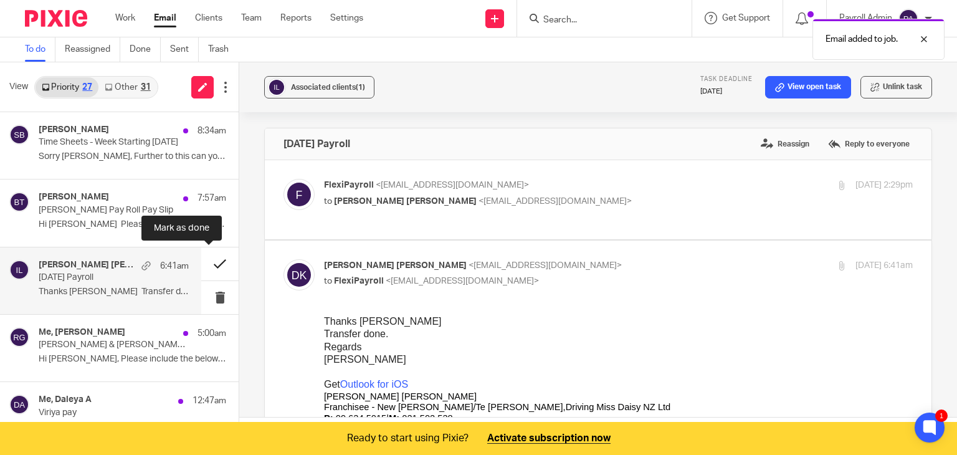
click at [206, 260] on button at bounding box center [219, 263] width 37 height 33
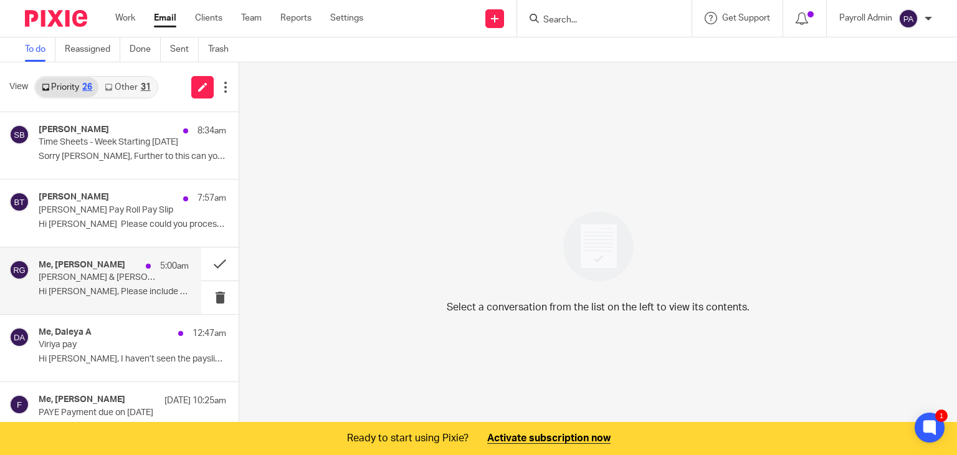
click at [97, 277] on p "[PERSON_NAME] & [PERSON_NAME]'s hours for Payroll this week" at bounding box center [99, 277] width 120 height 11
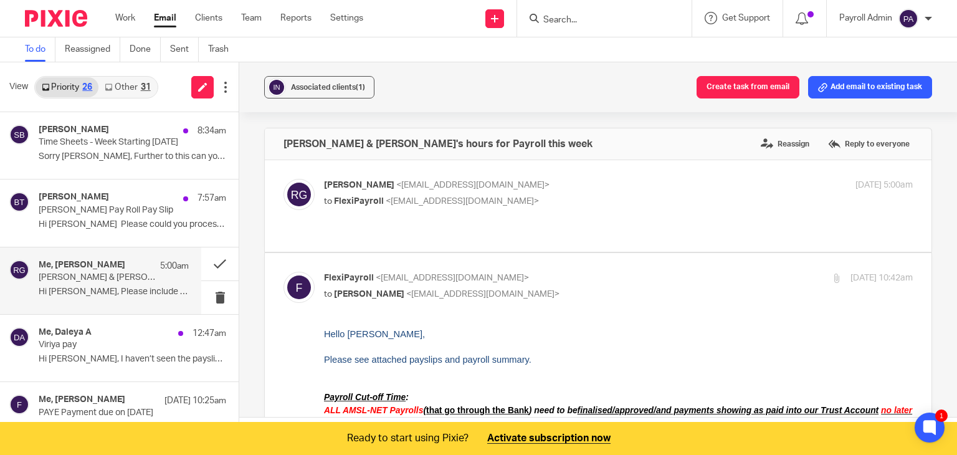
scroll to position [62, 0]
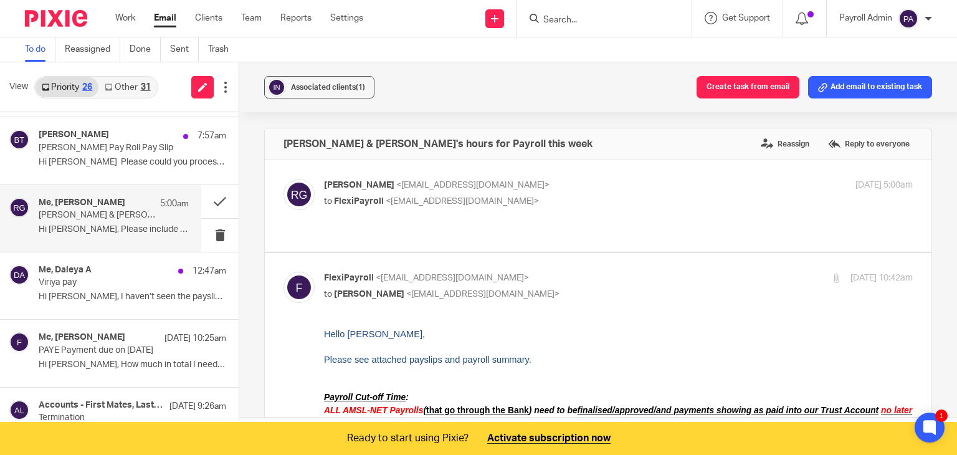
click at [97, 277] on p "Viriya pay" at bounding box center [114, 282] width 150 height 11
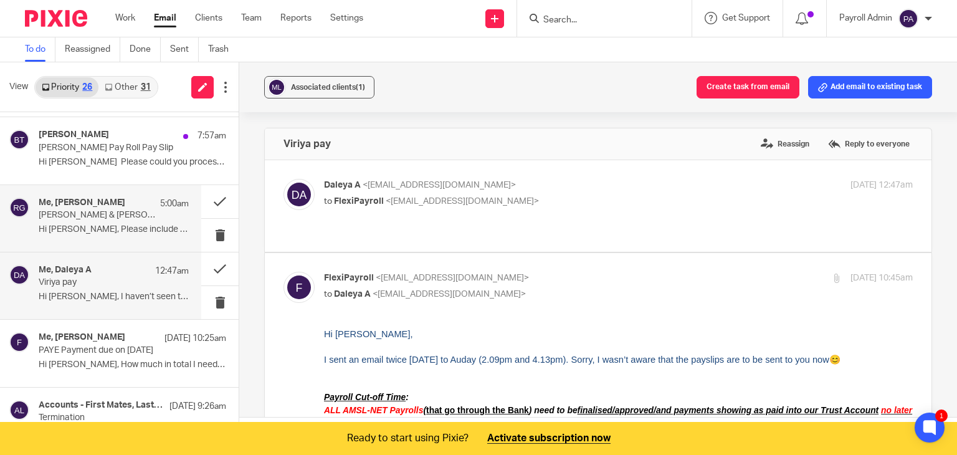
scroll to position [0, 0]
click at [840, 88] on button "Add email to existing task" at bounding box center [870, 87] width 124 height 22
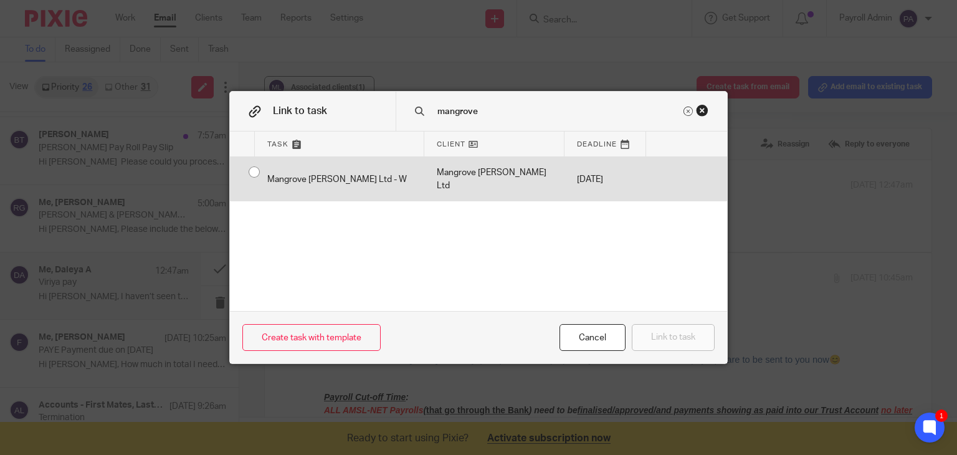
type input "mangrove"
click at [244, 170] on input "radio" at bounding box center [254, 172] width 24 height 24
radio input "false"
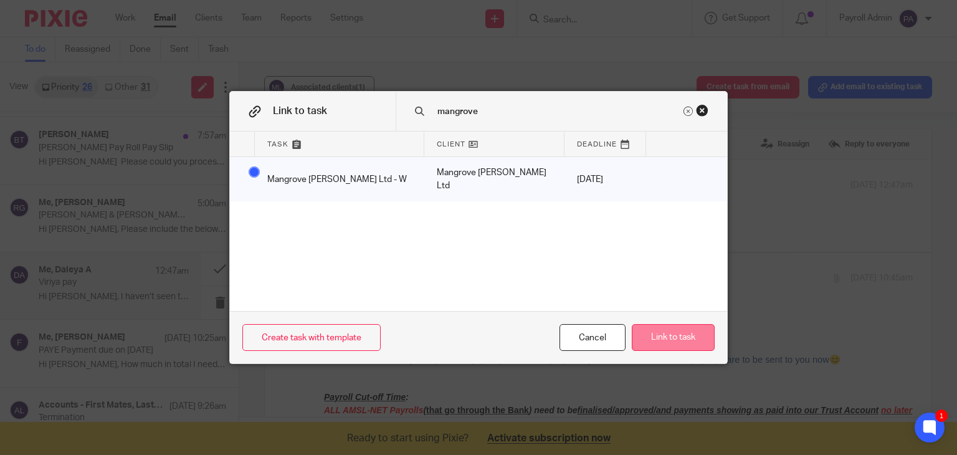
click at [675, 337] on button "Link to task" at bounding box center [673, 337] width 83 height 27
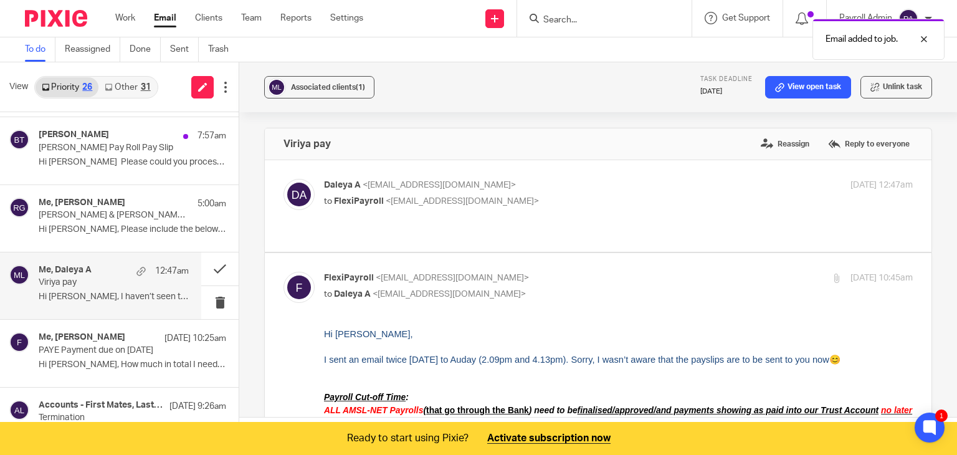
click at [110, 286] on p "Viriya pay" at bounding box center [99, 282] width 120 height 11
click at [204, 267] on button at bounding box center [219, 268] width 37 height 33
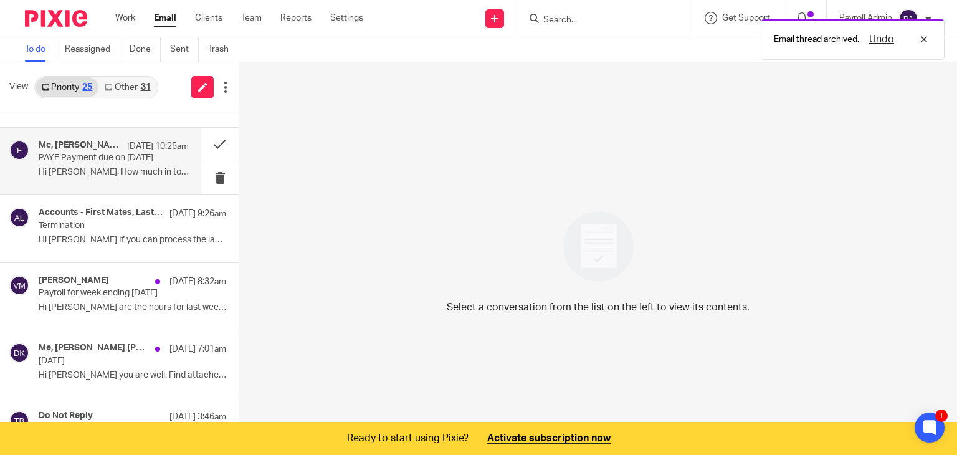
scroll to position [249, 0]
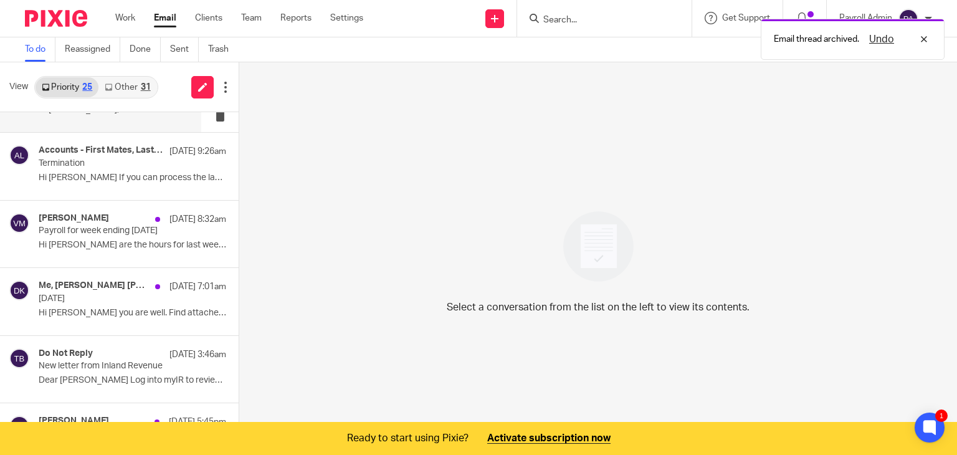
click at [107, 297] on p "Wed 15th October" at bounding box center [114, 299] width 150 height 11
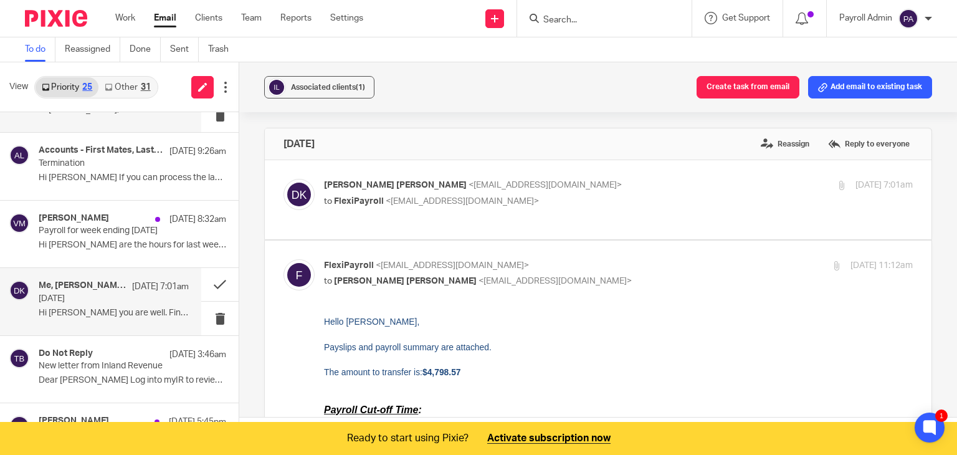
scroll to position [0, 0]
click at [852, 93] on button "Add email to existing task" at bounding box center [870, 87] width 124 height 22
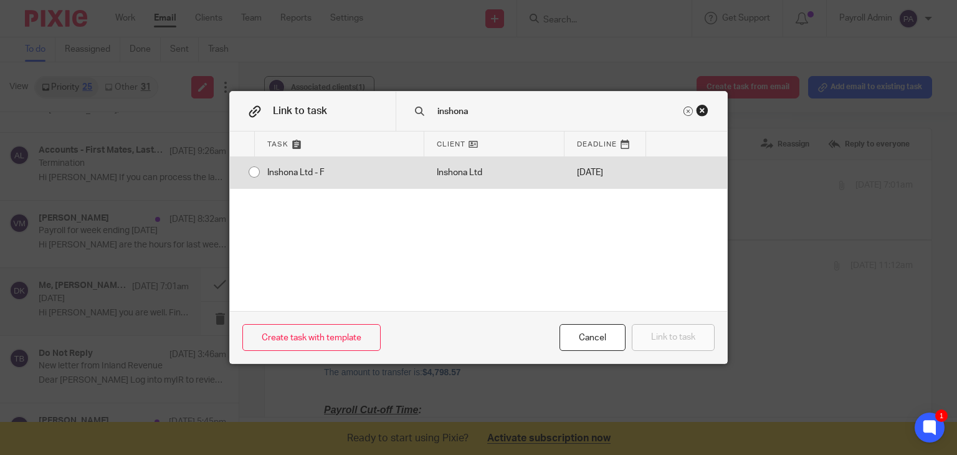
type input "inshona"
click at [255, 170] on div "Inshona Ltd - F" at bounding box center [340, 172] width 170 height 31
radio input "true"
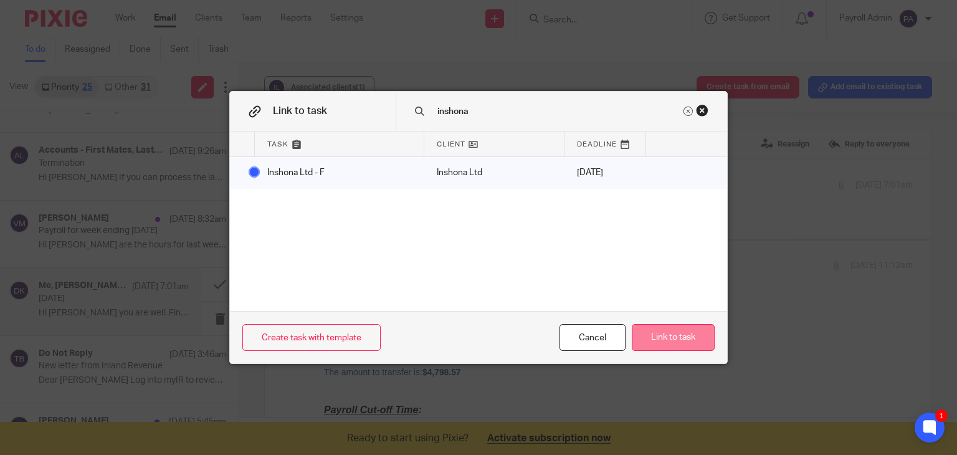
click at [696, 336] on button "Link to task" at bounding box center [673, 337] width 83 height 27
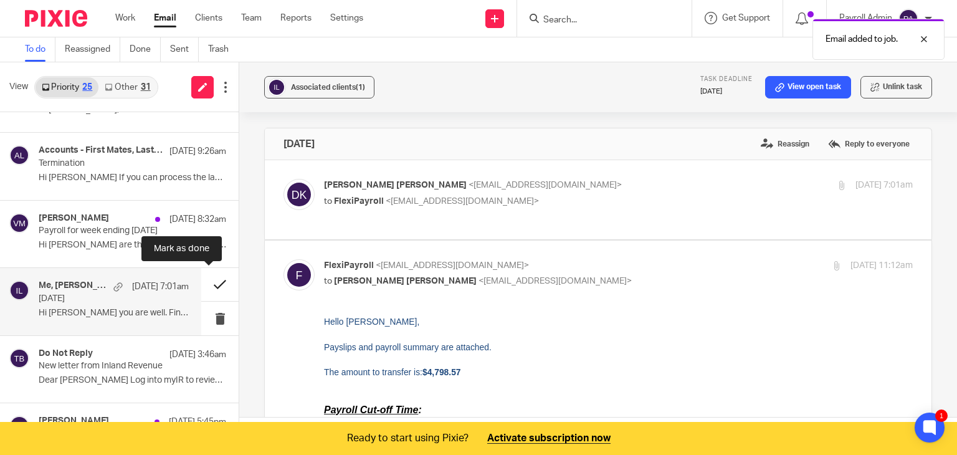
click at [205, 280] on button at bounding box center [219, 284] width 37 height 33
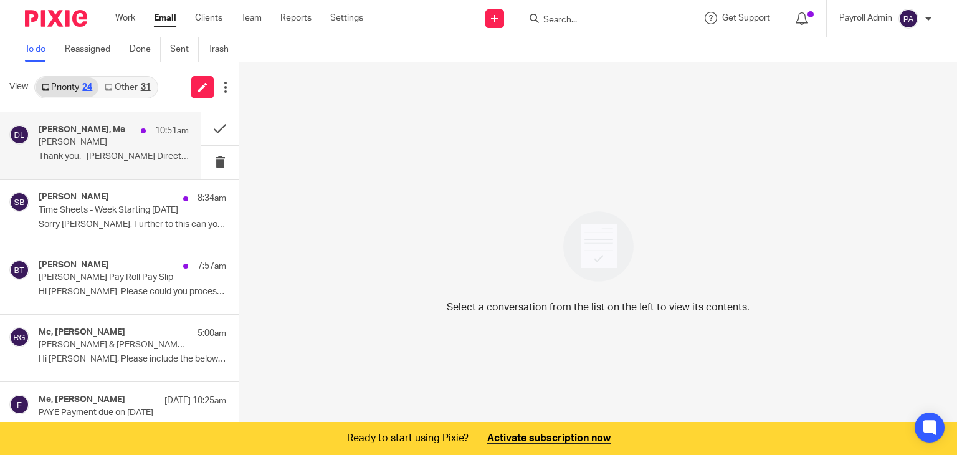
click at [112, 145] on p "[PERSON_NAME]" at bounding box center [99, 142] width 120 height 11
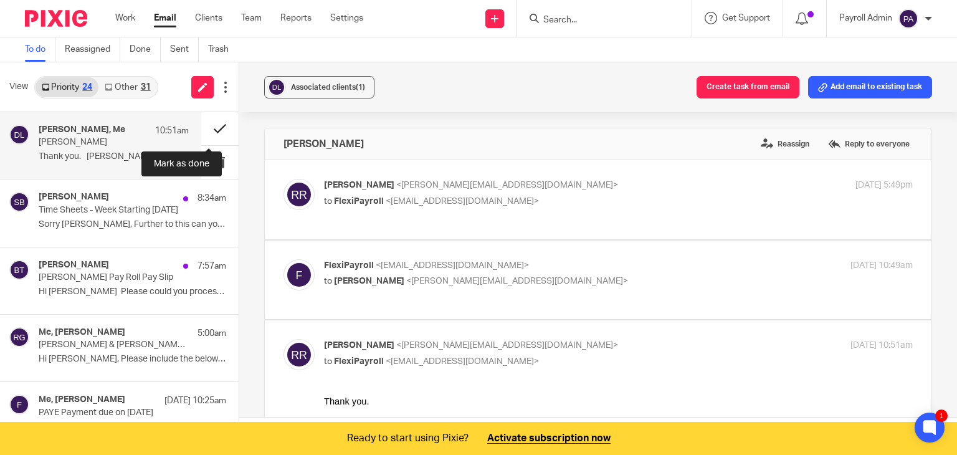
click at [210, 123] on button at bounding box center [219, 128] width 37 height 33
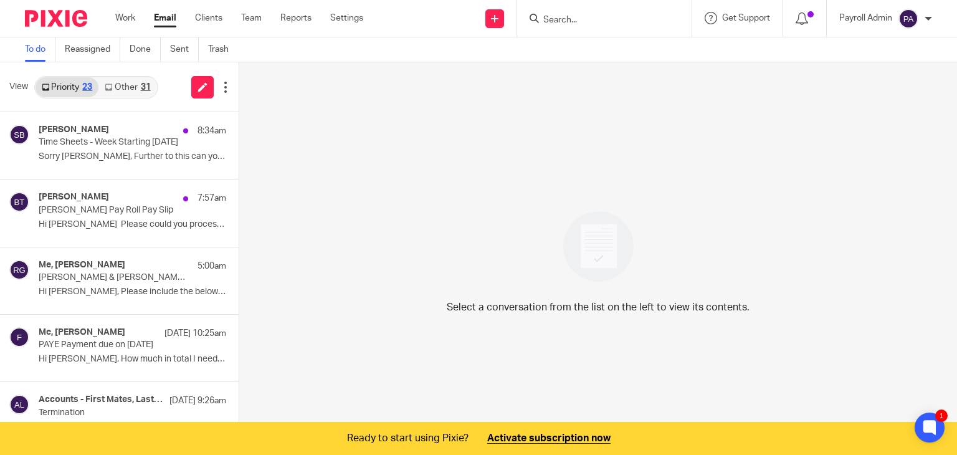
click at [603, 22] on input "Search" at bounding box center [598, 20] width 112 height 11
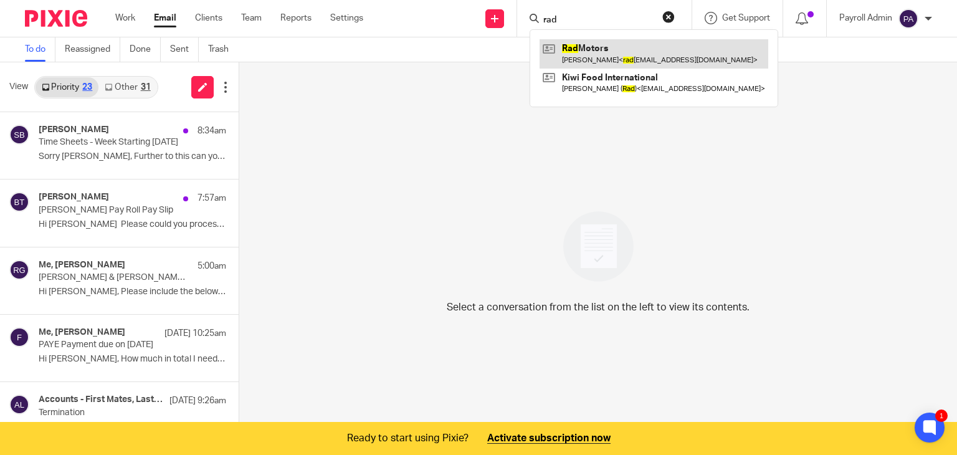
type input "rad"
click at [600, 51] on link at bounding box center [654, 53] width 229 height 29
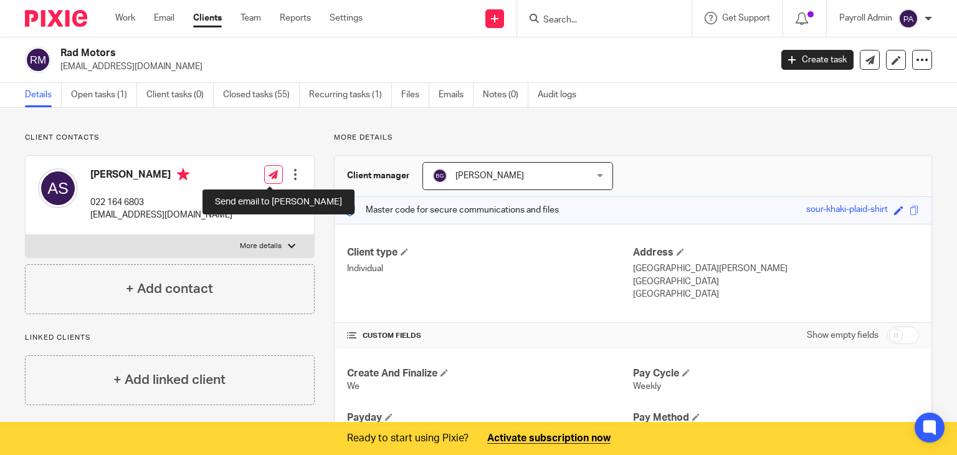
click at [269, 174] on icon at bounding box center [273, 174] width 9 height 9
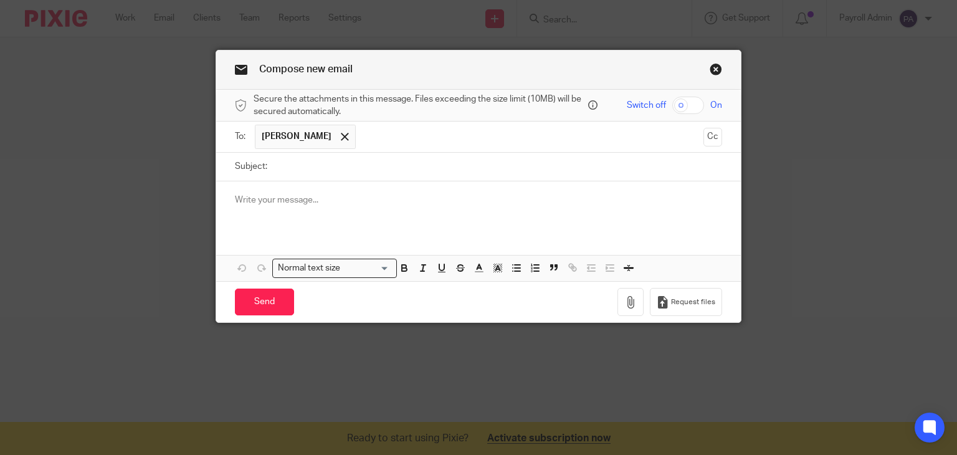
click at [280, 166] on input "Subject:" at bounding box center [498, 167] width 449 height 28
type input "Todays Payroll [DATE]"
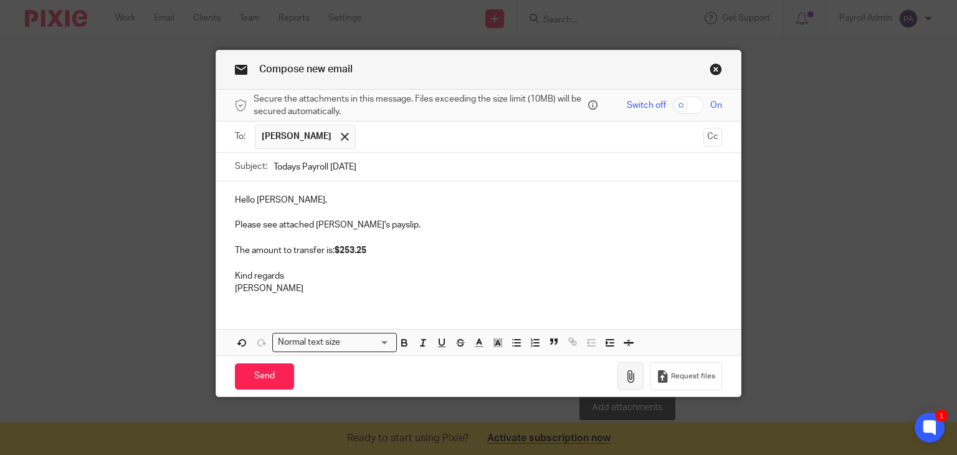
click at [628, 372] on icon "button" at bounding box center [630, 376] width 12 height 12
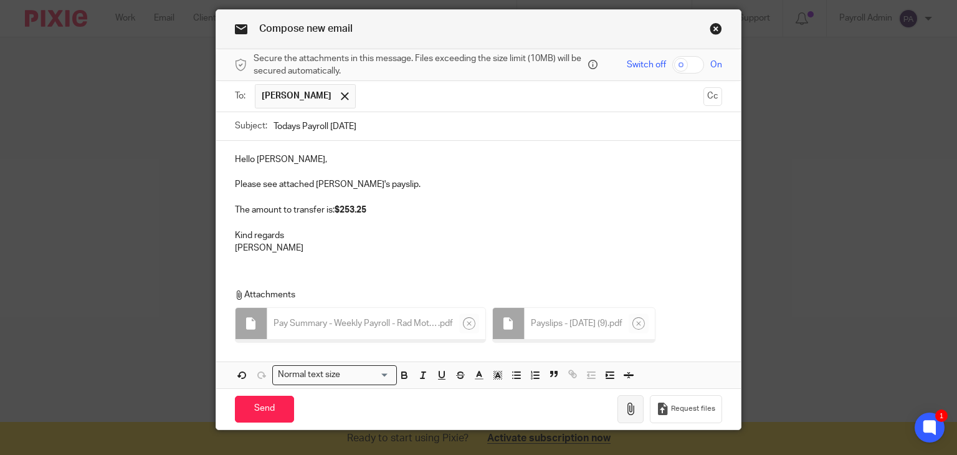
scroll to position [62, 0]
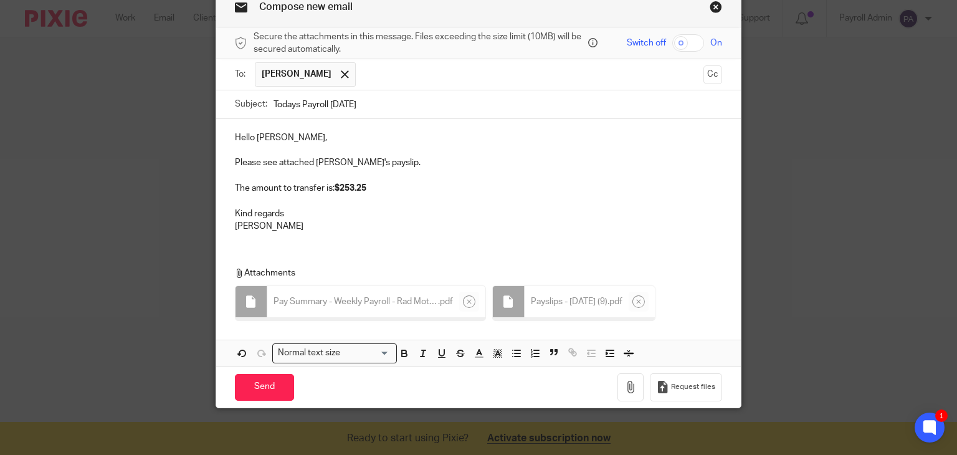
click at [608, 254] on div "Attachments Pay Summary - Weekly Payroll - Rad Motors - [DATE] . pdf Payslips -…" at bounding box center [478, 290] width 525 height 73
click at [494, 194] on p at bounding box center [479, 200] width 488 height 12
click at [710, 8] on link "Close this dialog window" at bounding box center [716, 9] width 12 height 17
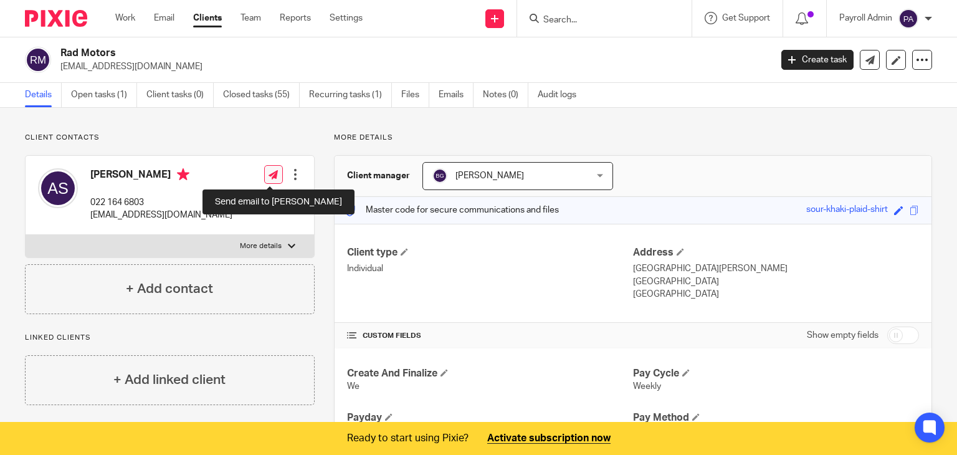
click at [272, 170] on icon at bounding box center [273, 174] width 9 height 9
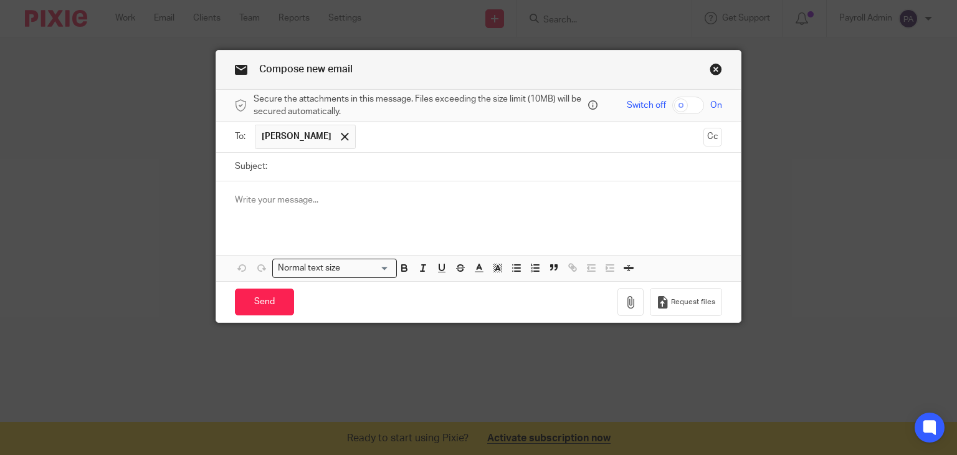
drag, startPoint x: 0, startPoint y: 0, endPoint x: 272, endPoint y: 170, distance: 321.1
click at [274, 170] on input "Subject:" at bounding box center [498, 167] width 449 height 28
type input "[DATE] Payroll [DATE]"
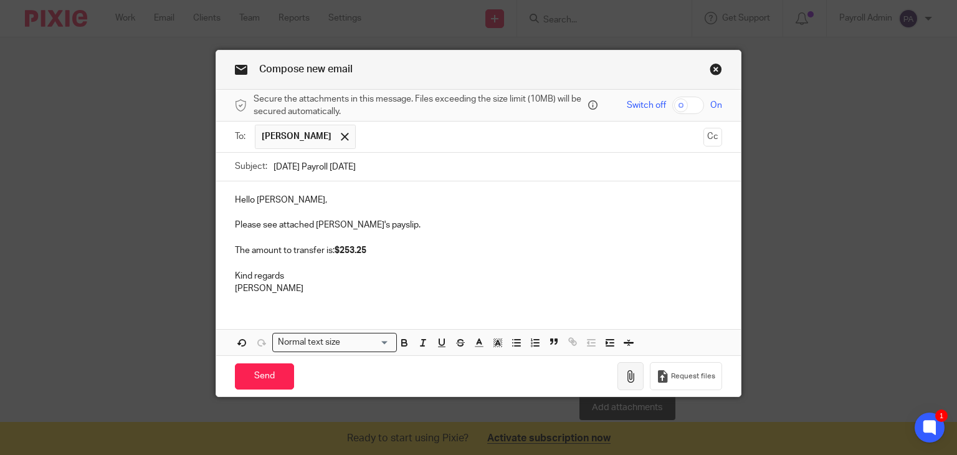
click at [624, 370] on icon "button" at bounding box center [630, 376] width 12 height 12
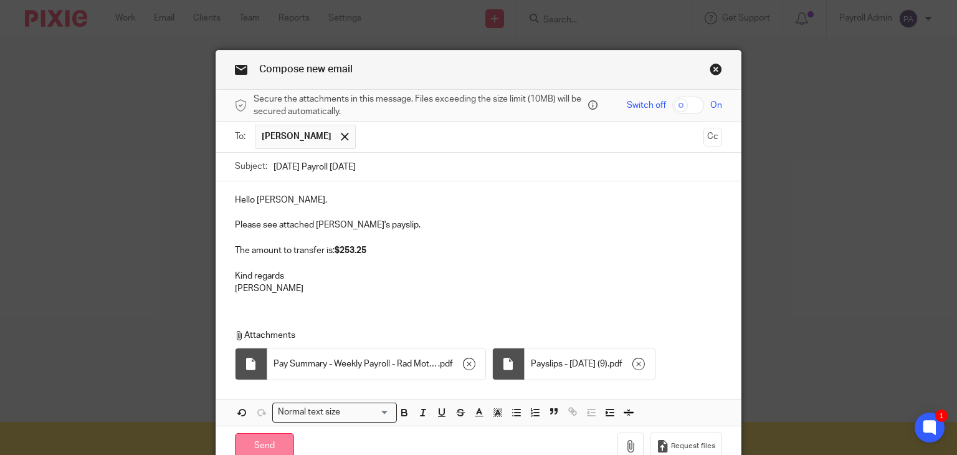
click at [270, 436] on input "Send" at bounding box center [264, 446] width 59 height 27
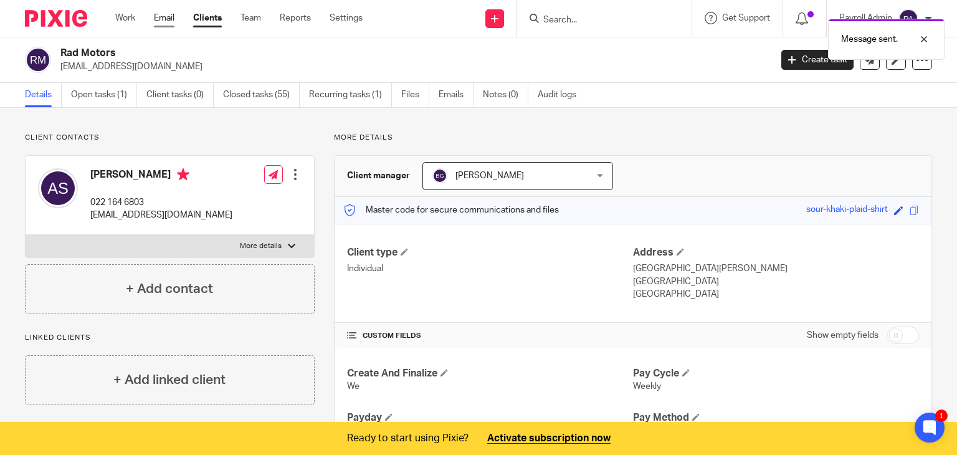
click at [163, 16] on link "Email" at bounding box center [164, 18] width 21 height 12
